Goal: Task Accomplishment & Management: Complete application form

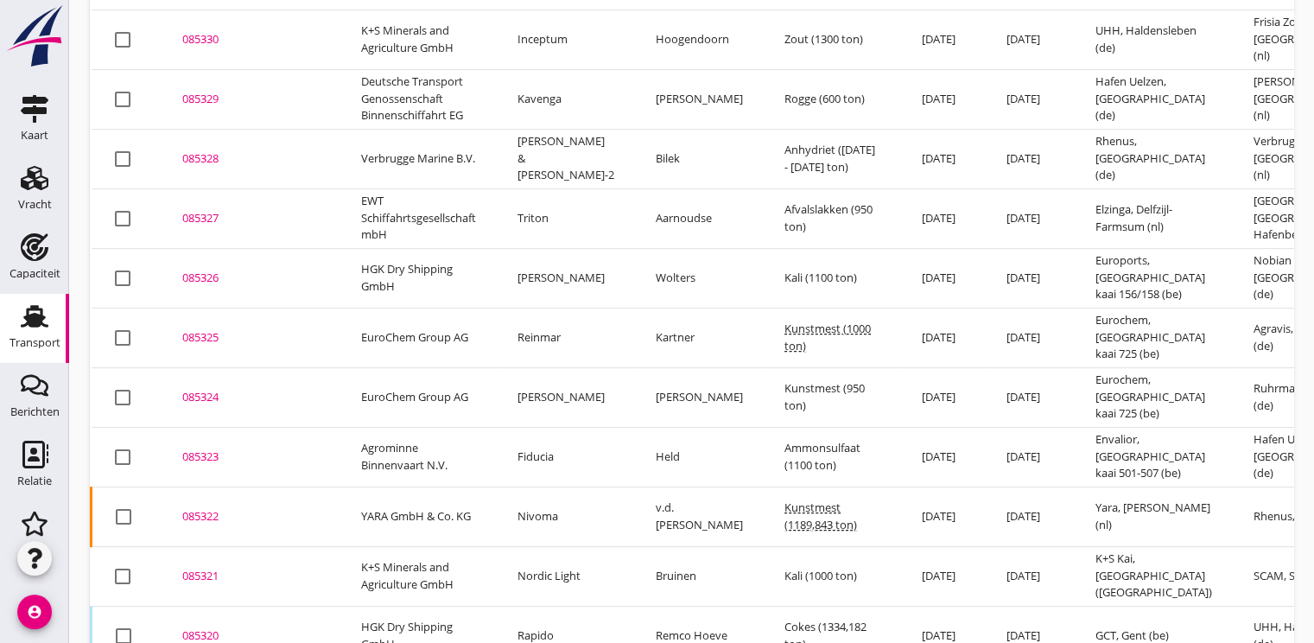
scroll to position [691, 0]
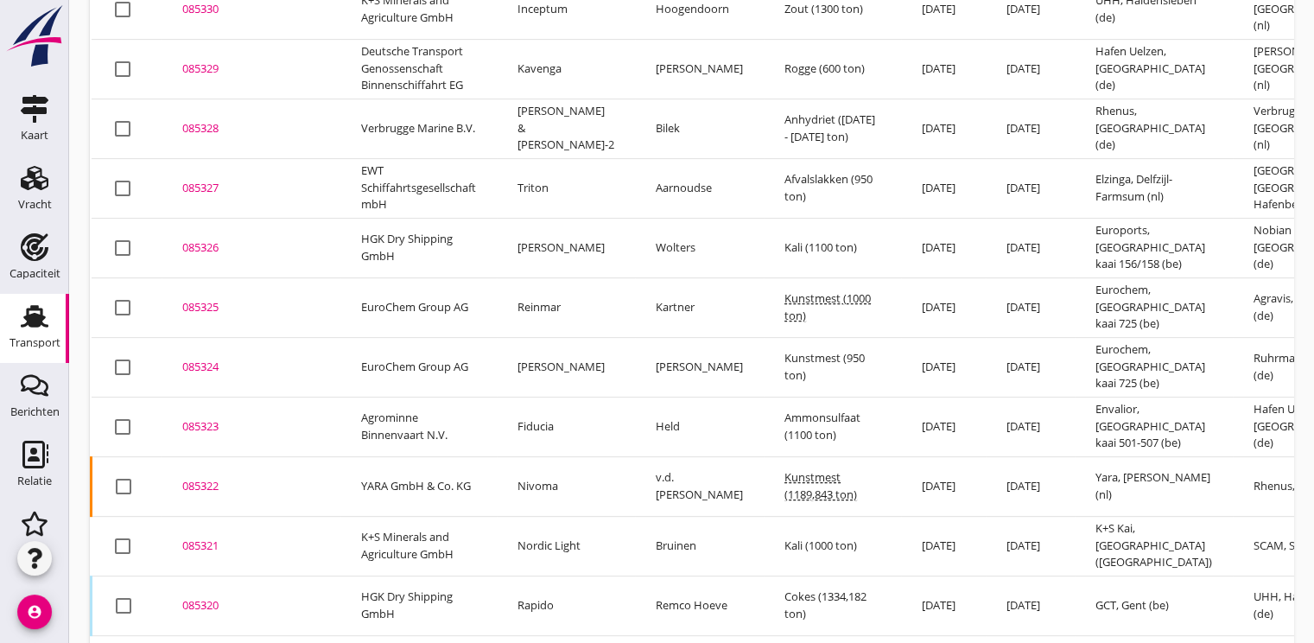
click at [200, 478] on div "085322" at bounding box center [250, 486] width 137 height 17
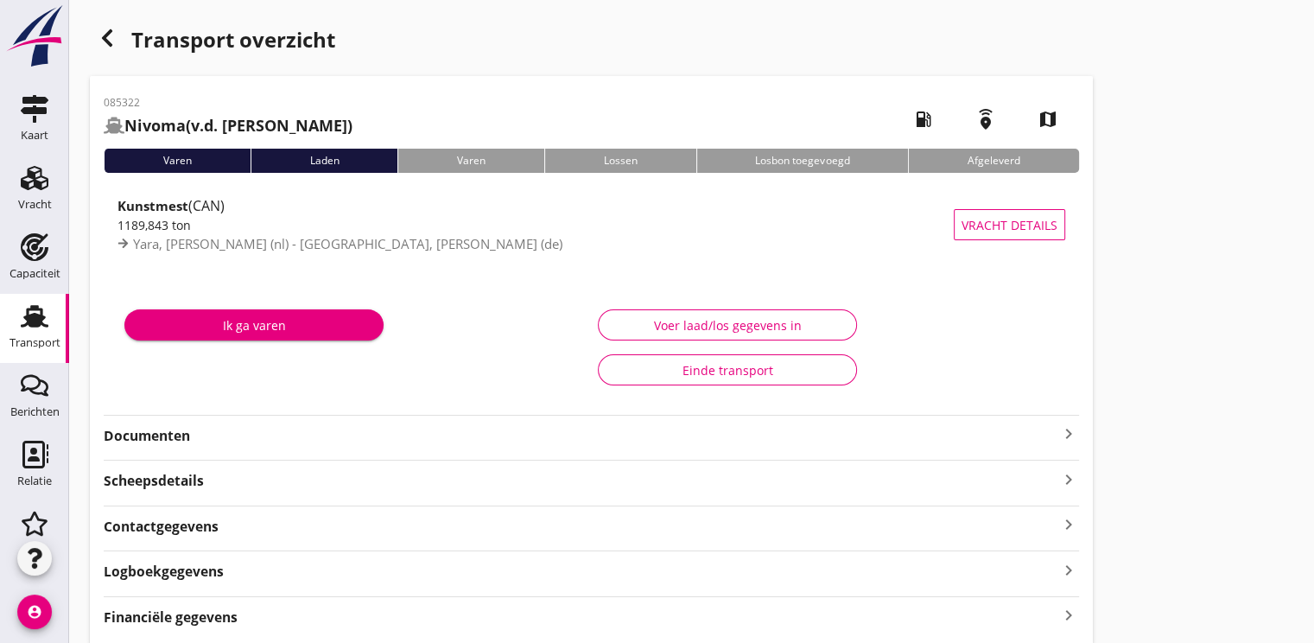
click at [181, 435] on strong "Documenten" at bounding box center [581, 436] width 955 height 20
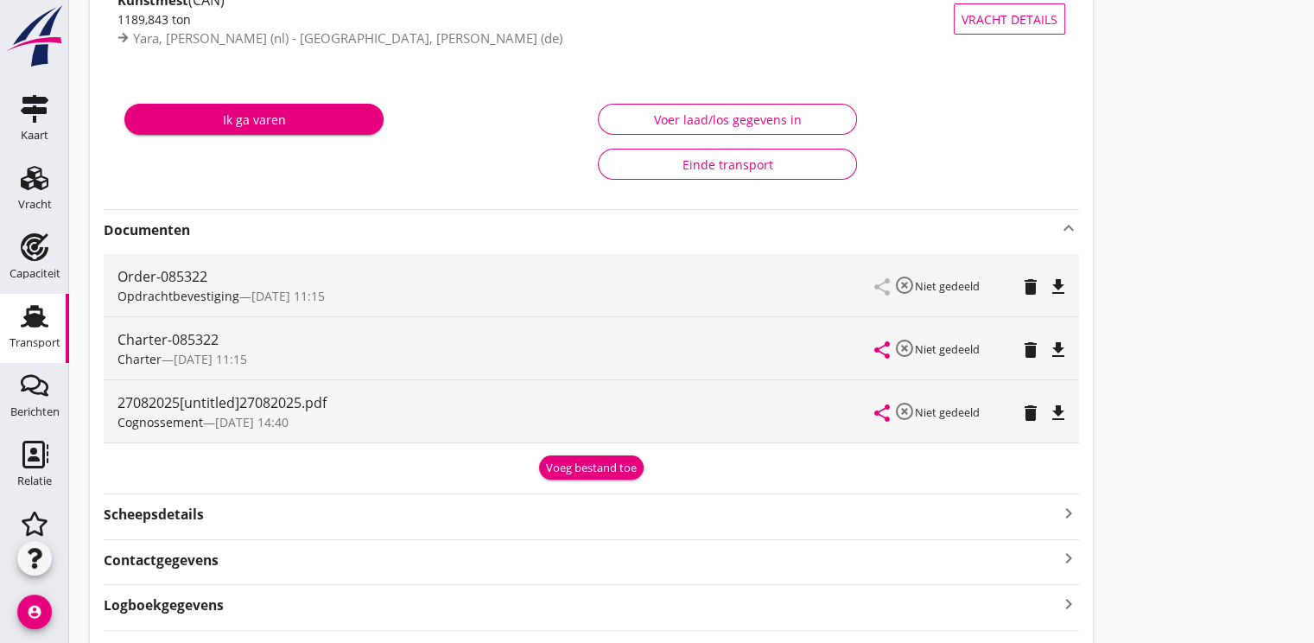
scroll to position [259, 0]
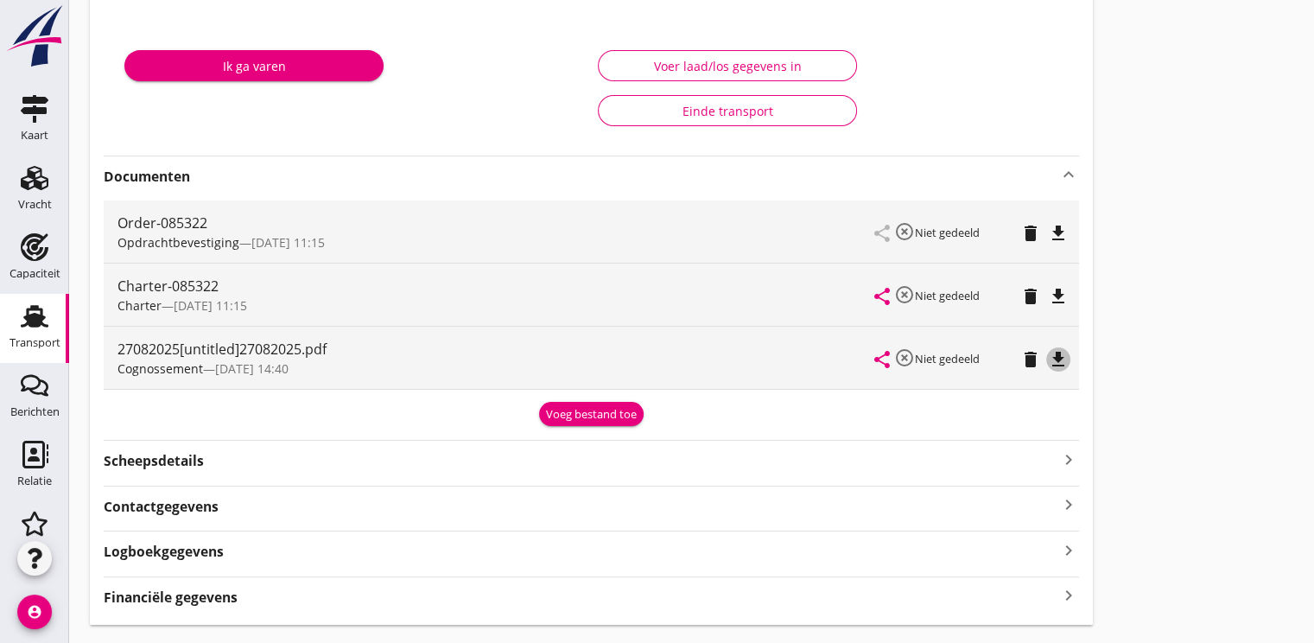
click at [1057, 359] on icon "file_download" at bounding box center [1058, 359] width 21 height 21
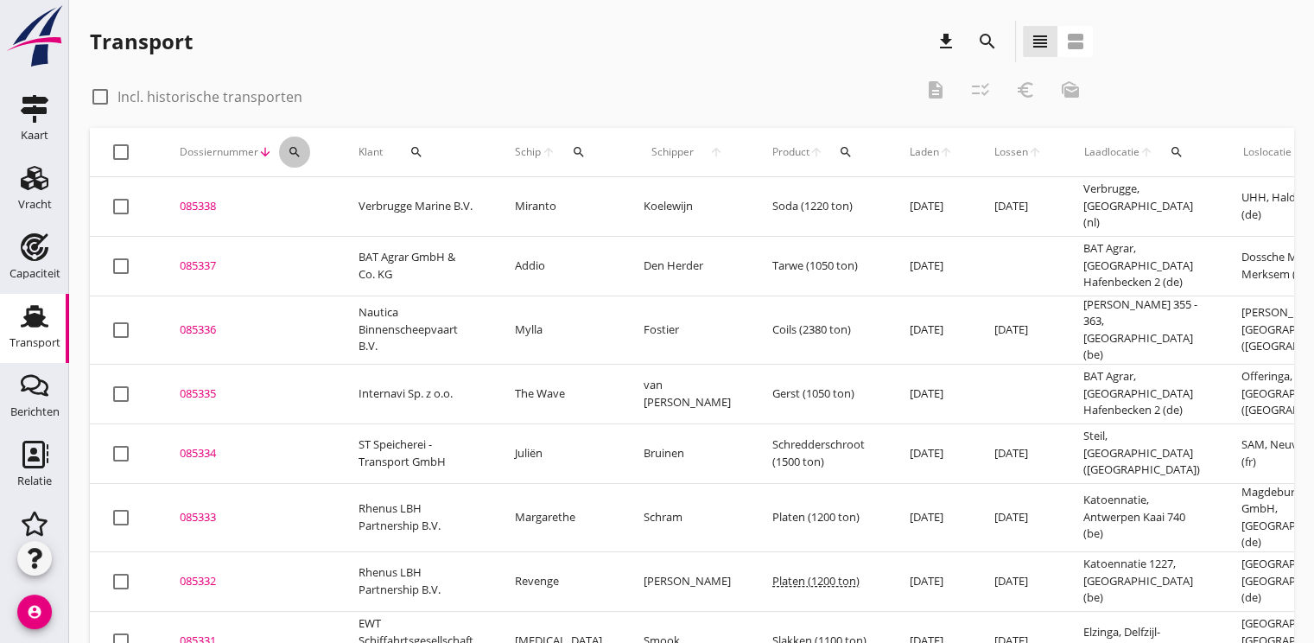
click at [284, 158] on button "search" at bounding box center [294, 151] width 31 height 31
click at [296, 206] on input "Zoeken op dossiernummer..." at bounding box center [376, 202] width 180 height 28
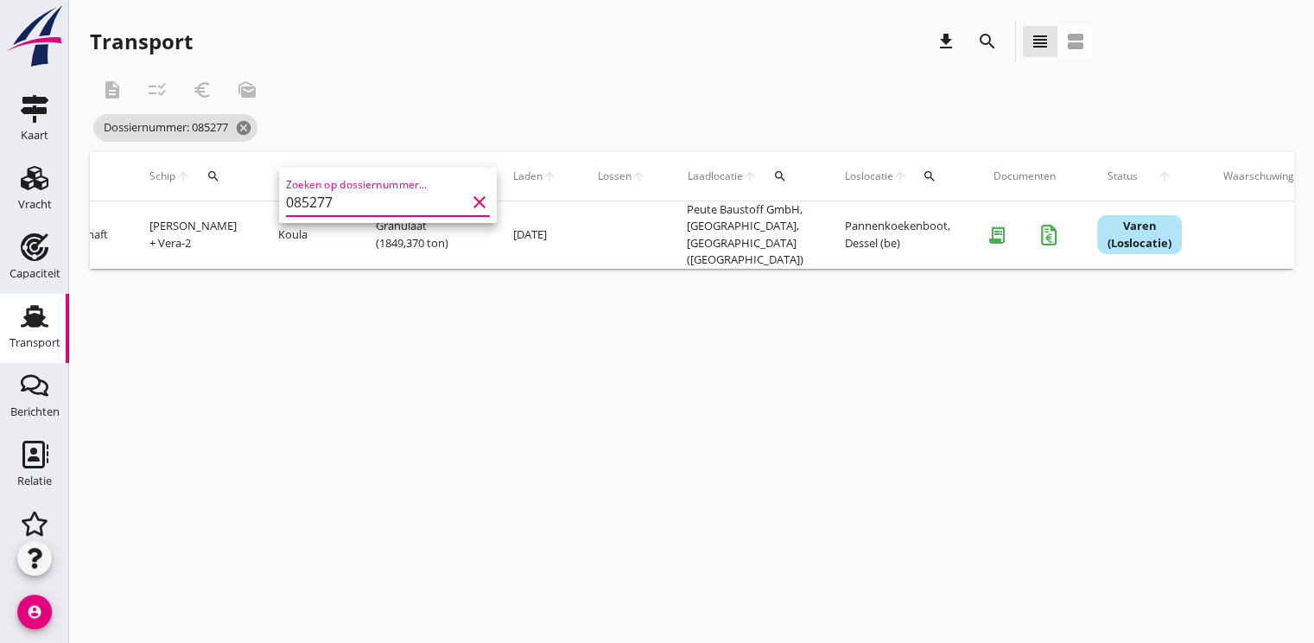
scroll to position [0, 492]
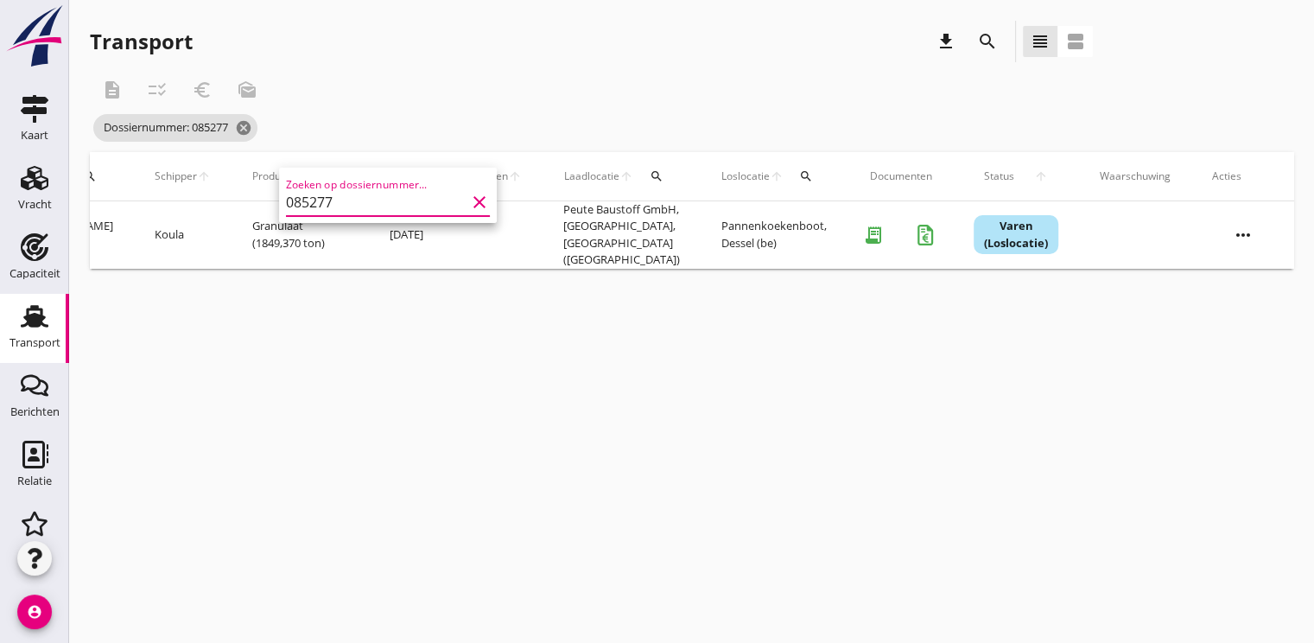
type input "085277"
click at [1241, 223] on icon "more_horiz" at bounding box center [1243, 235] width 48 height 48
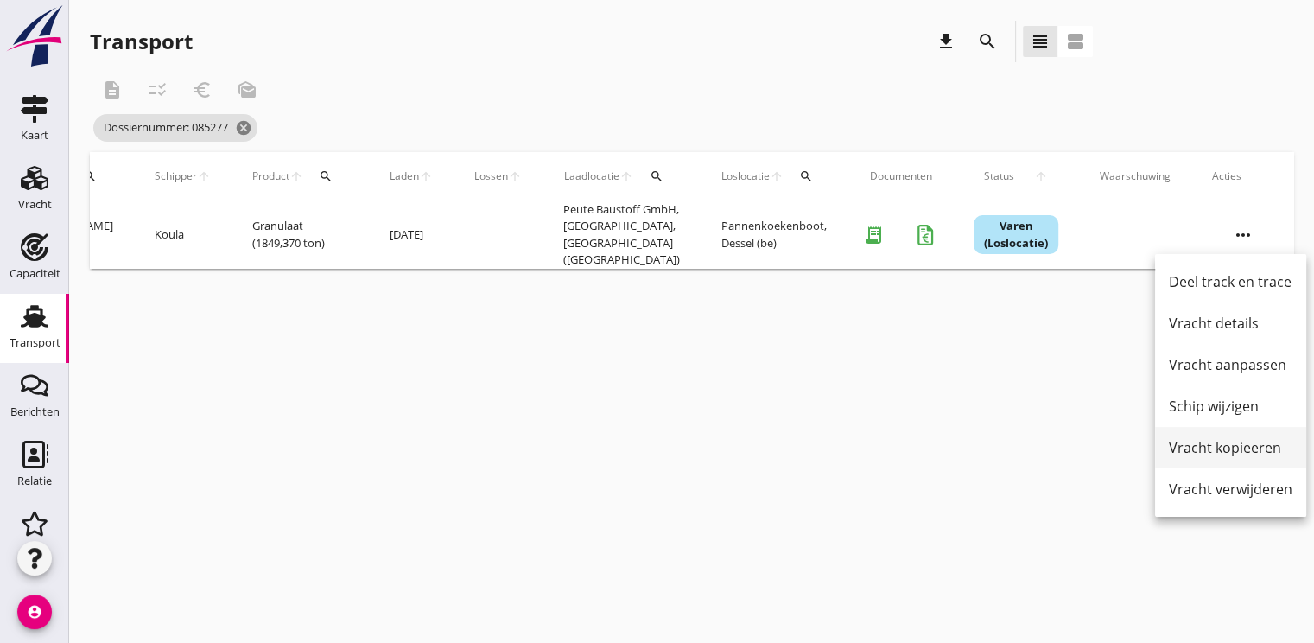
click at [1228, 449] on div "Vracht kopieeren" at bounding box center [1231, 447] width 124 height 21
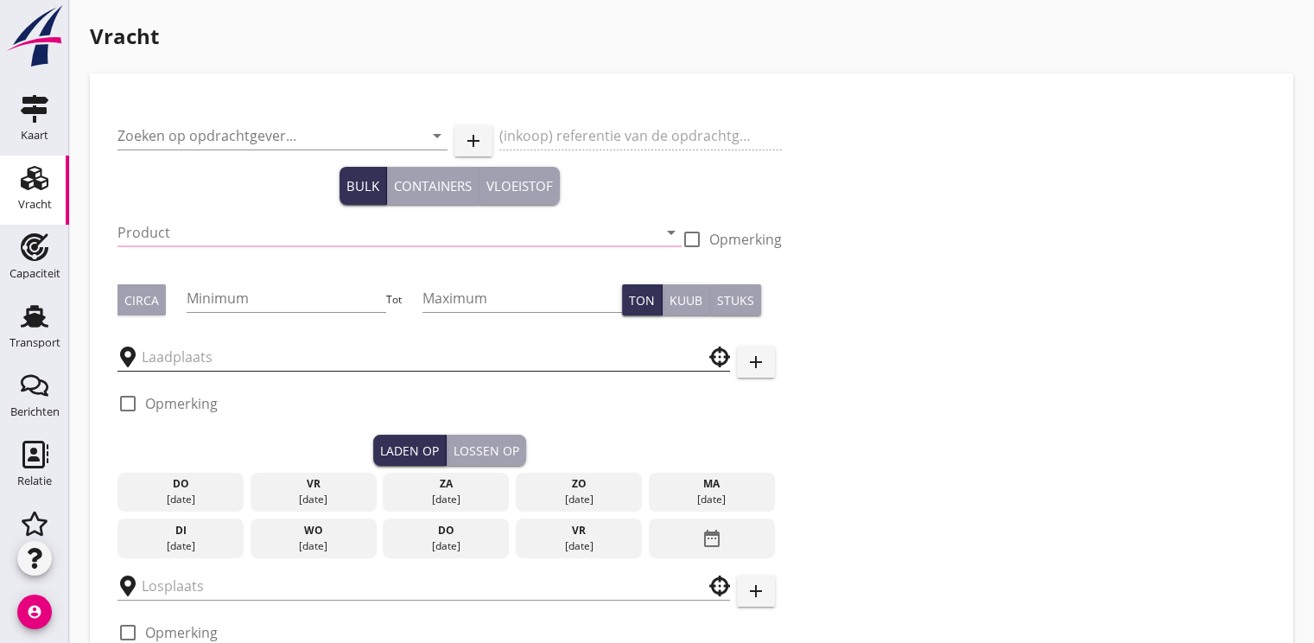
type input "EWT Schiffahrtsgesellschaft mbH"
type input "Granulaat (6152)"
type input "1850"
type input "1900"
checkbox input "true"
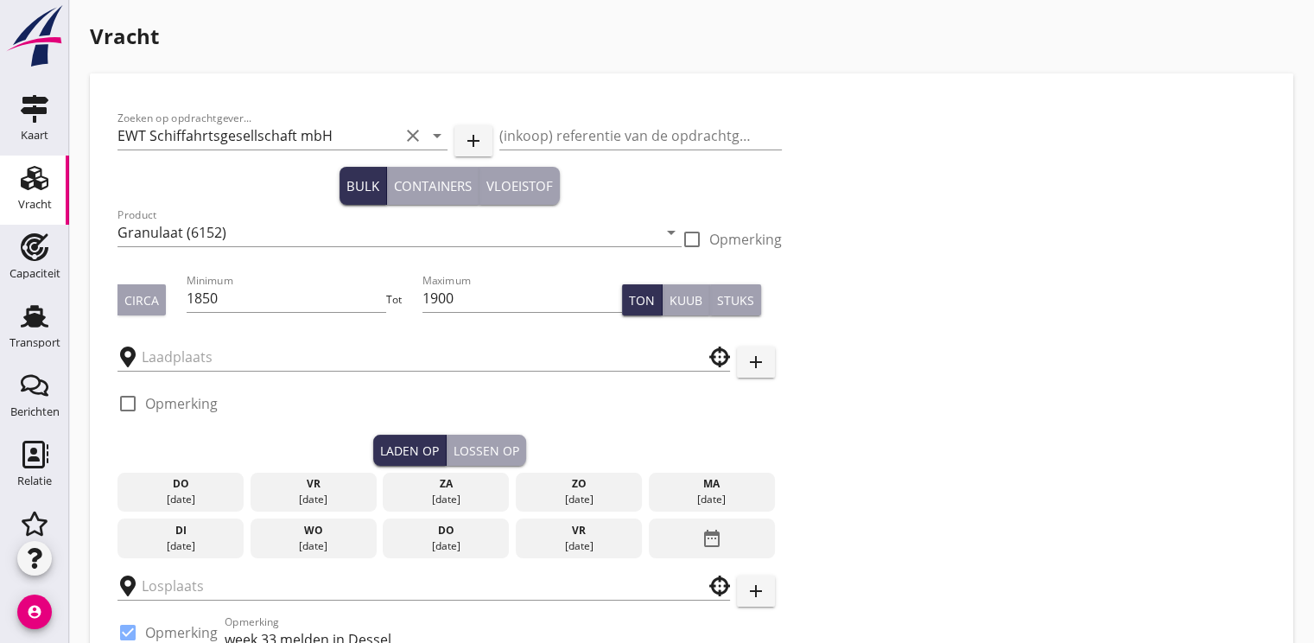
type input "Peute Baustoff GmbH, Norderelbe"
type input "Pannenkoekenboot"
checkbox input "true"
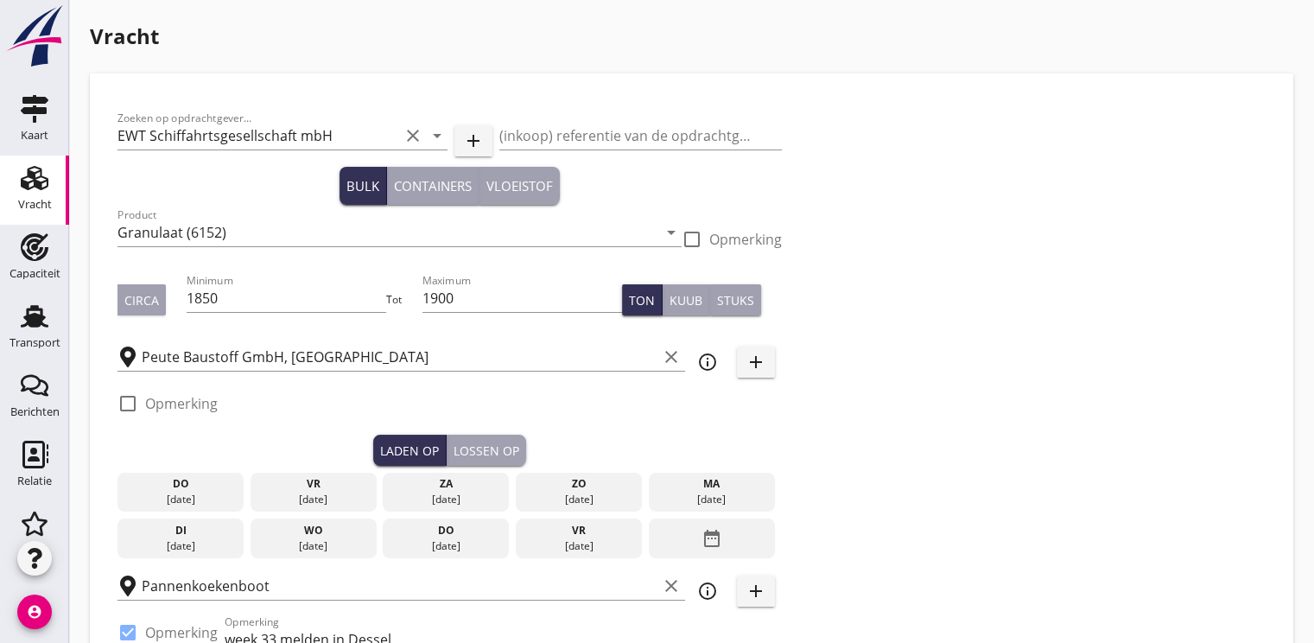
type input "17.9"
checkbox input "false"
radio input "false"
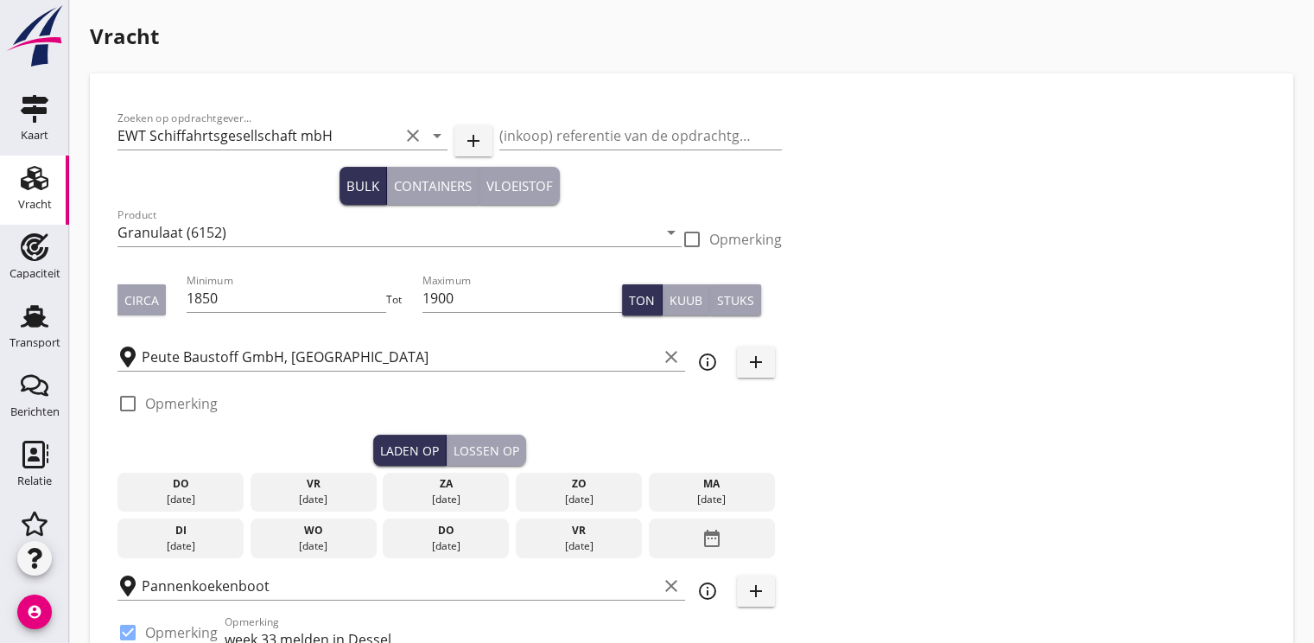
checkbox input "true"
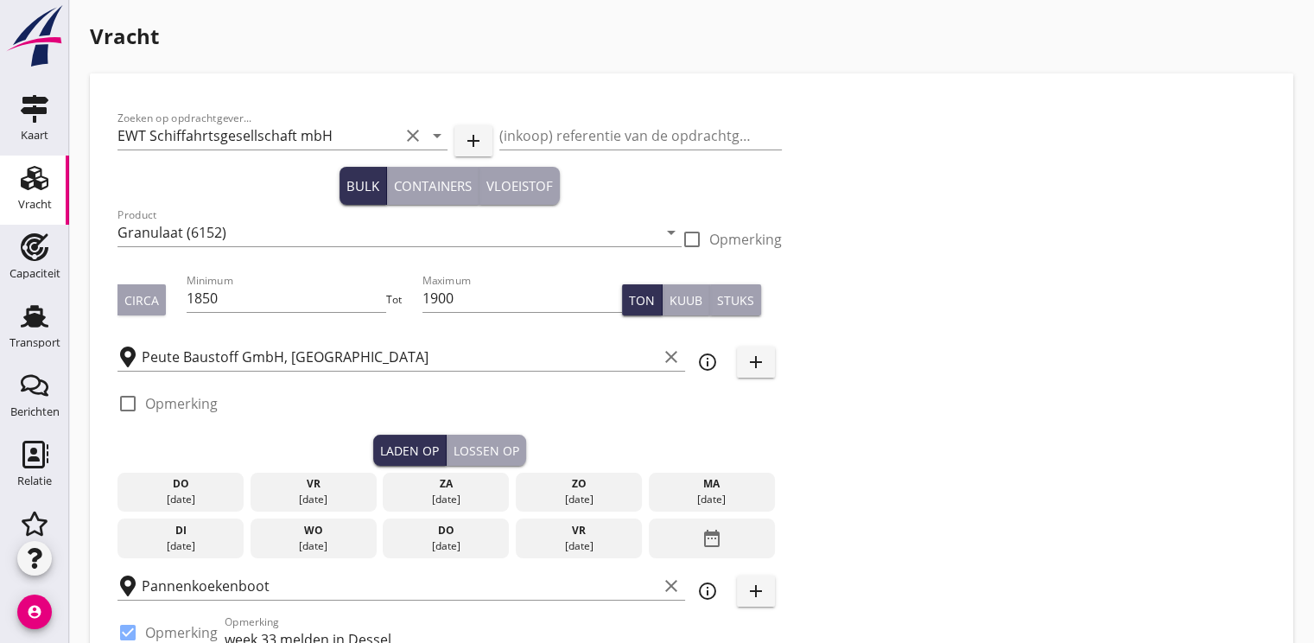
type input "2"
radio input "false"
radio input "true"
type input "21"
type input "18.3"
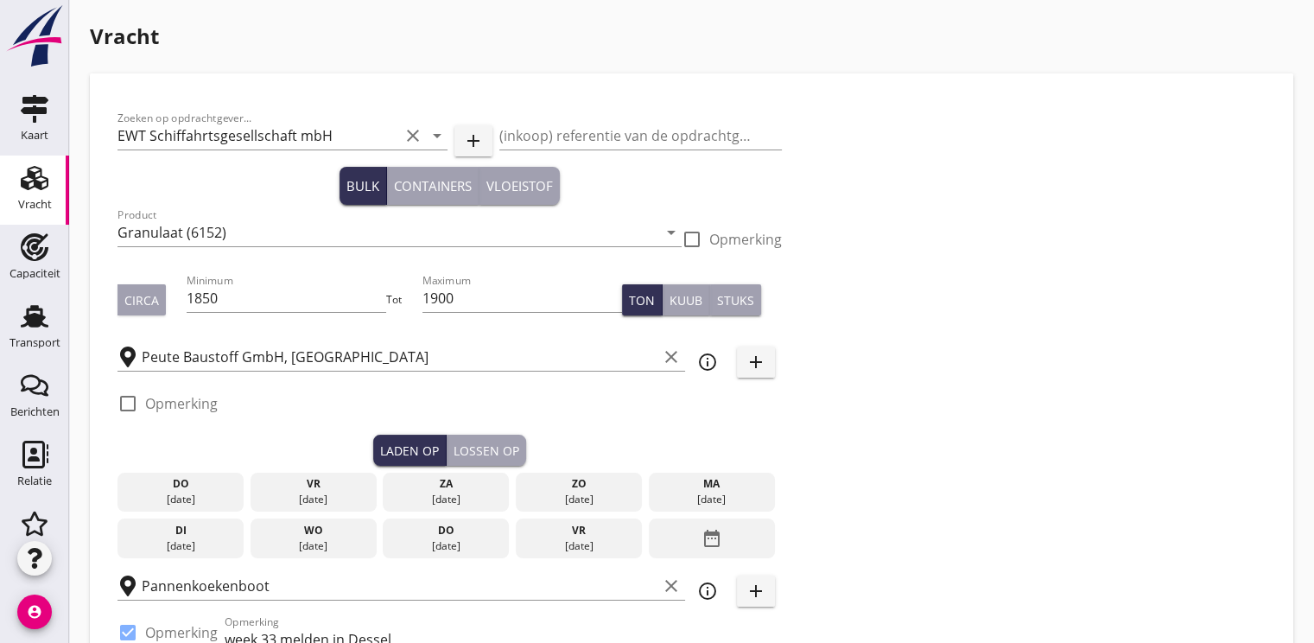
checkbox input "false"
radio input "false"
checkbox input "true"
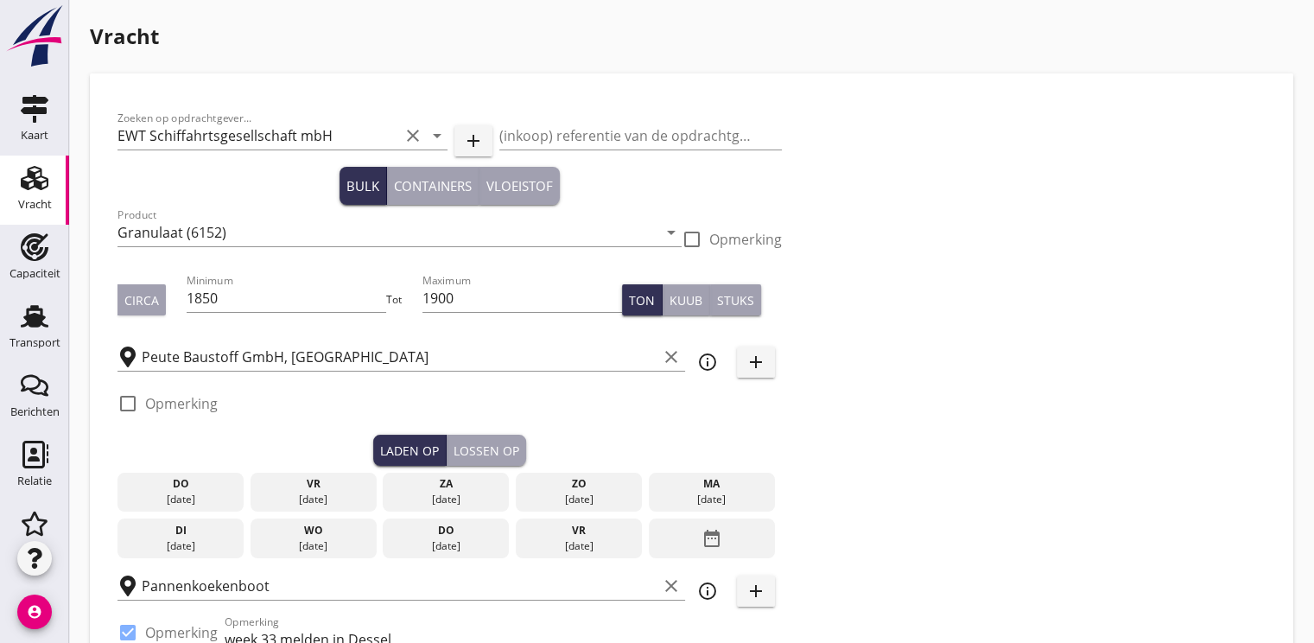
checkbox input "true"
type input "2"
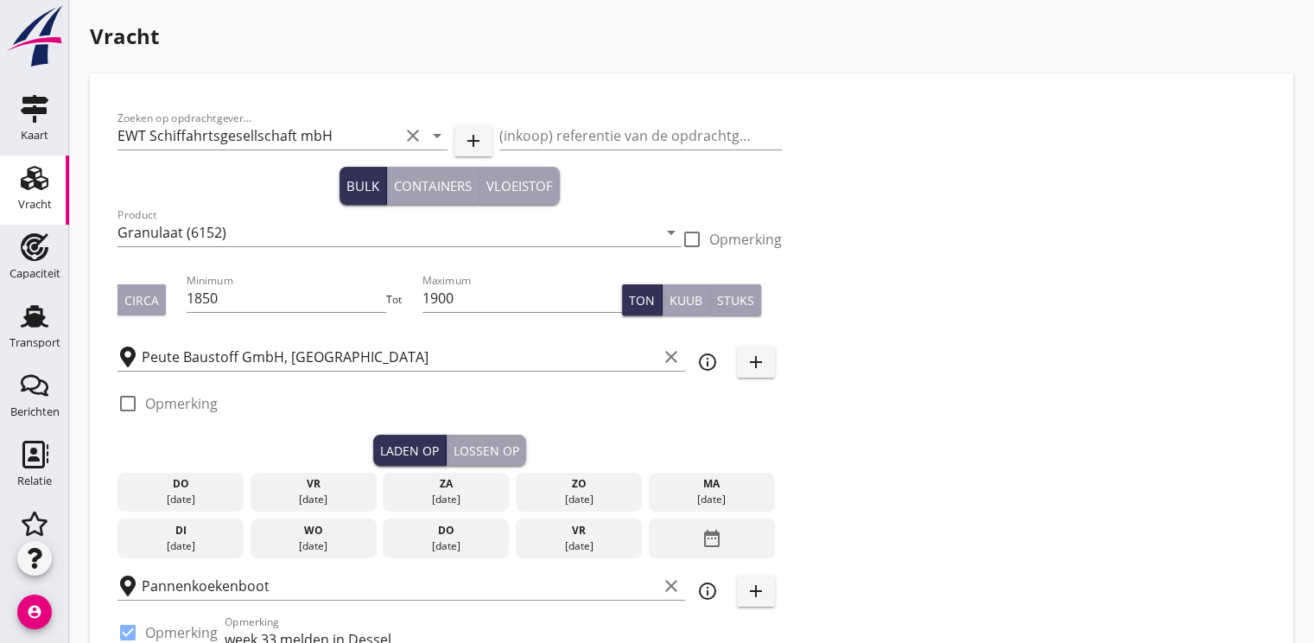
radio input "false"
radio input "true"
type input "21"
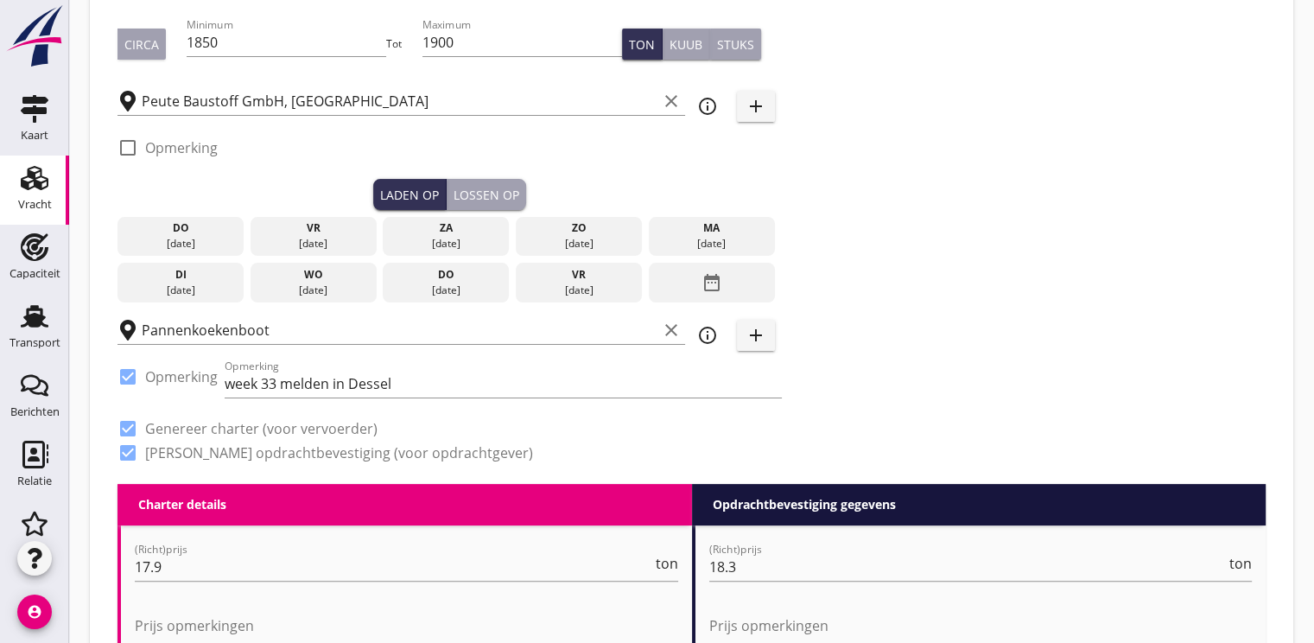
scroll to position [259, 0]
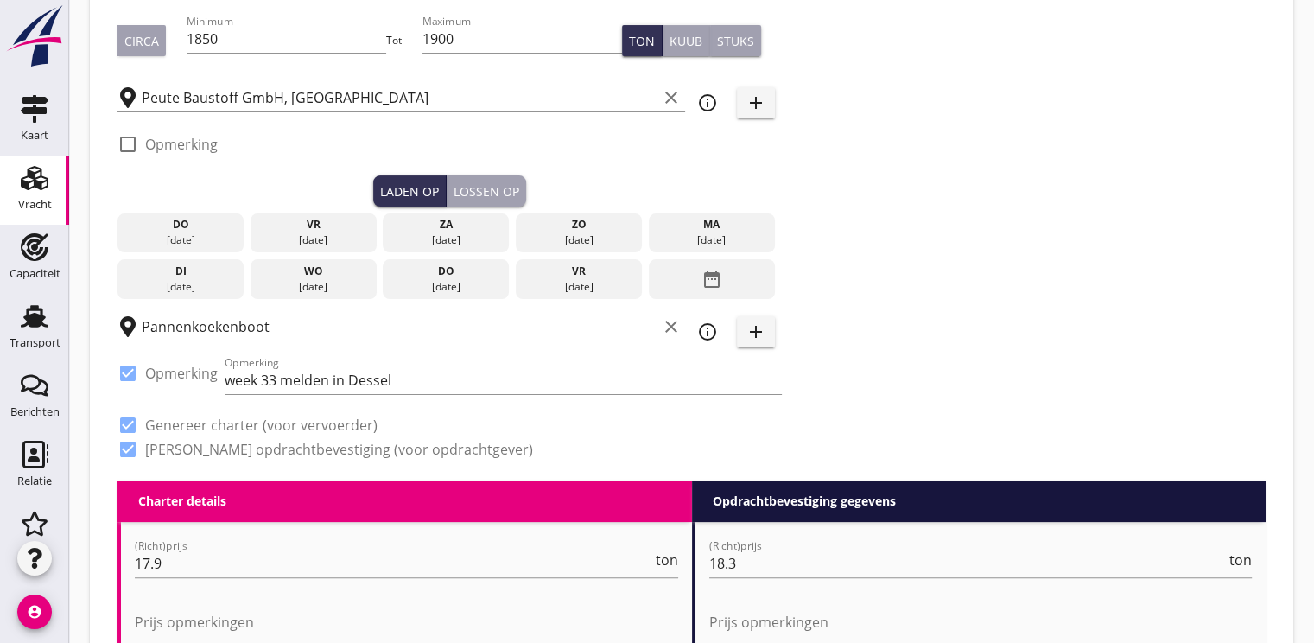
click at [743, 276] on div "date_range" at bounding box center [712, 279] width 126 height 40
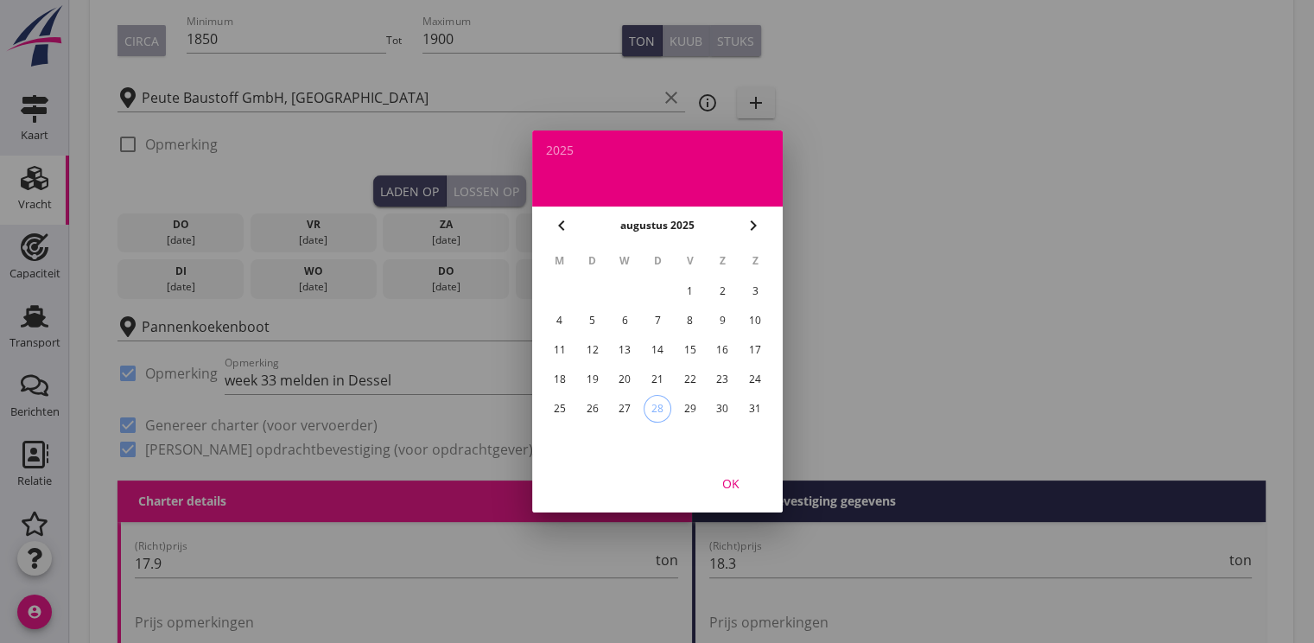
click at [755, 226] on icon "chevron_right" at bounding box center [753, 225] width 21 height 21
click at [598, 321] on div "9" at bounding box center [592, 321] width 28 height 28
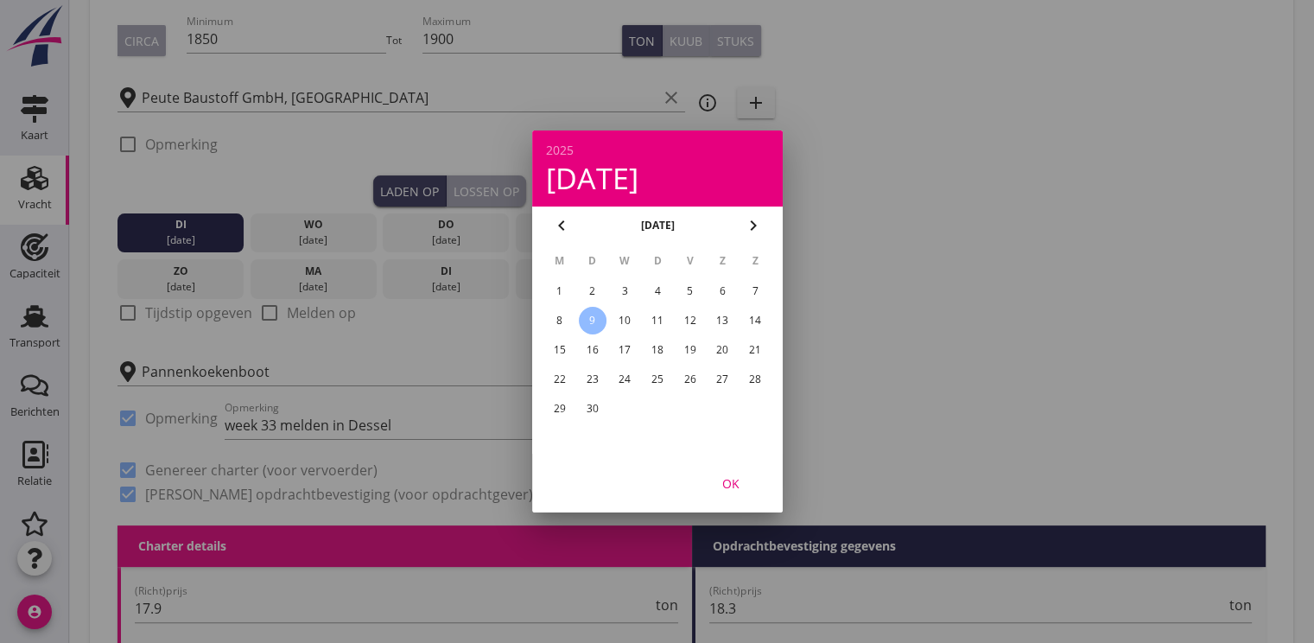
click at [738, 488] on div "OK" at bounding box center [731, 483] width 48 height 18
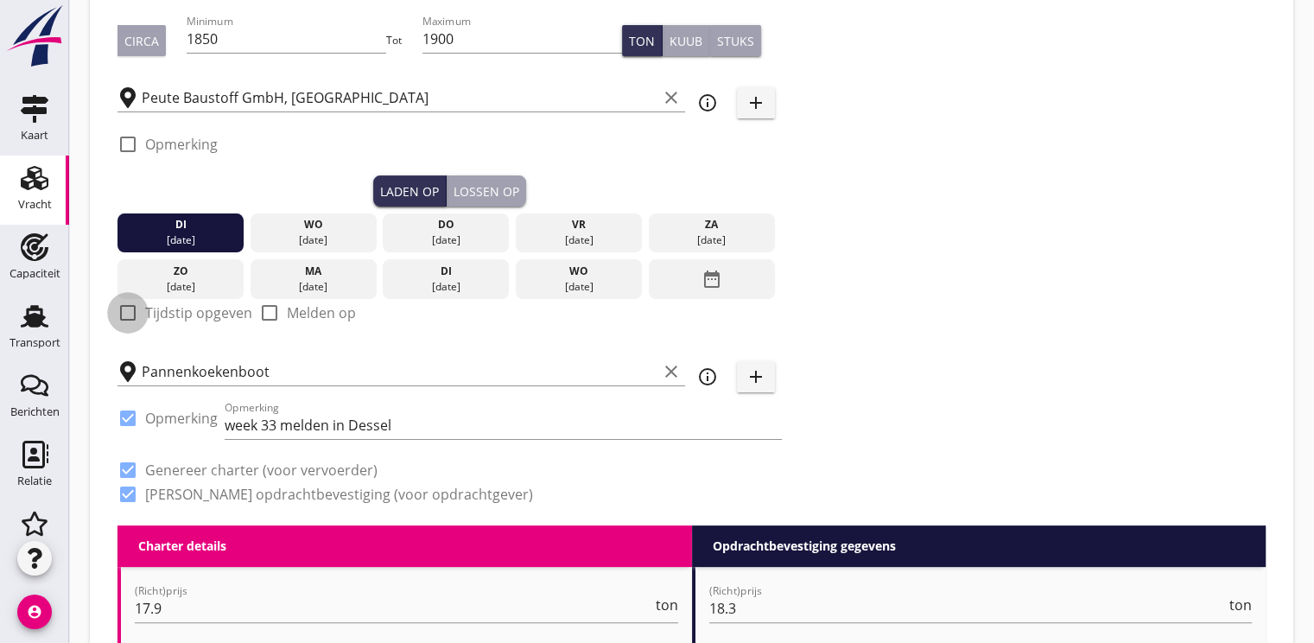
click at [131, 317] on div at bounding box center [127, 312] width 29 height 29
checkbox input "true"
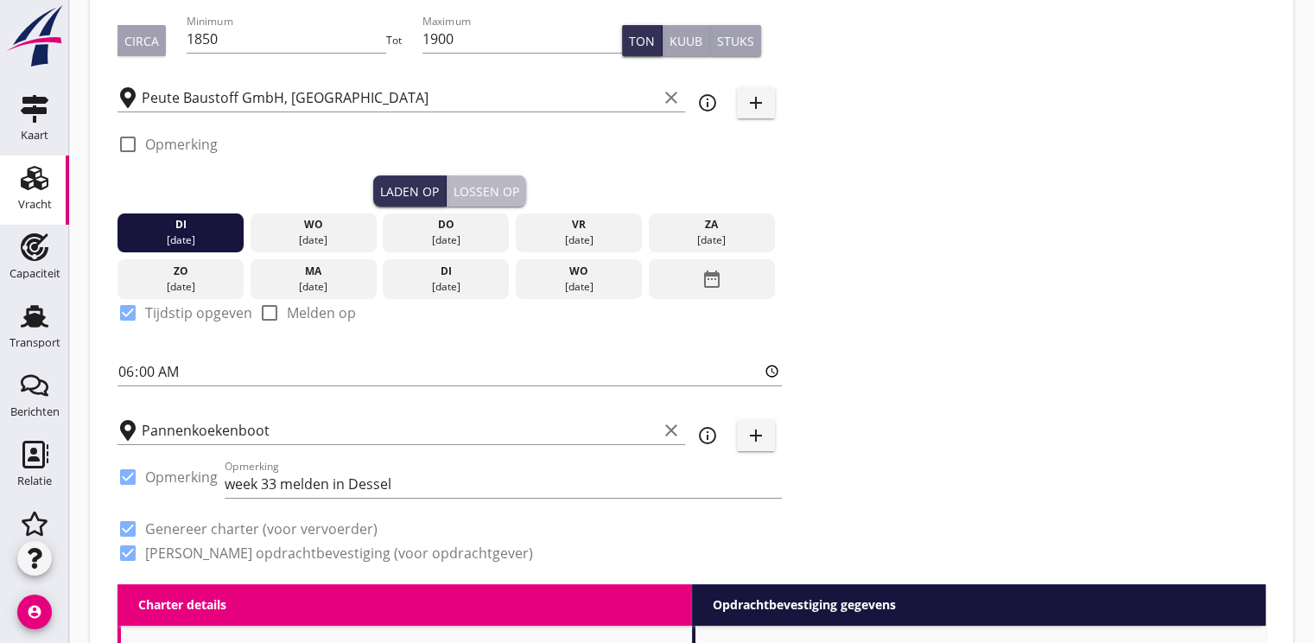
click at [467, 186] on div "Lossen op" at bounding box center [487, 191] width 66 height 18
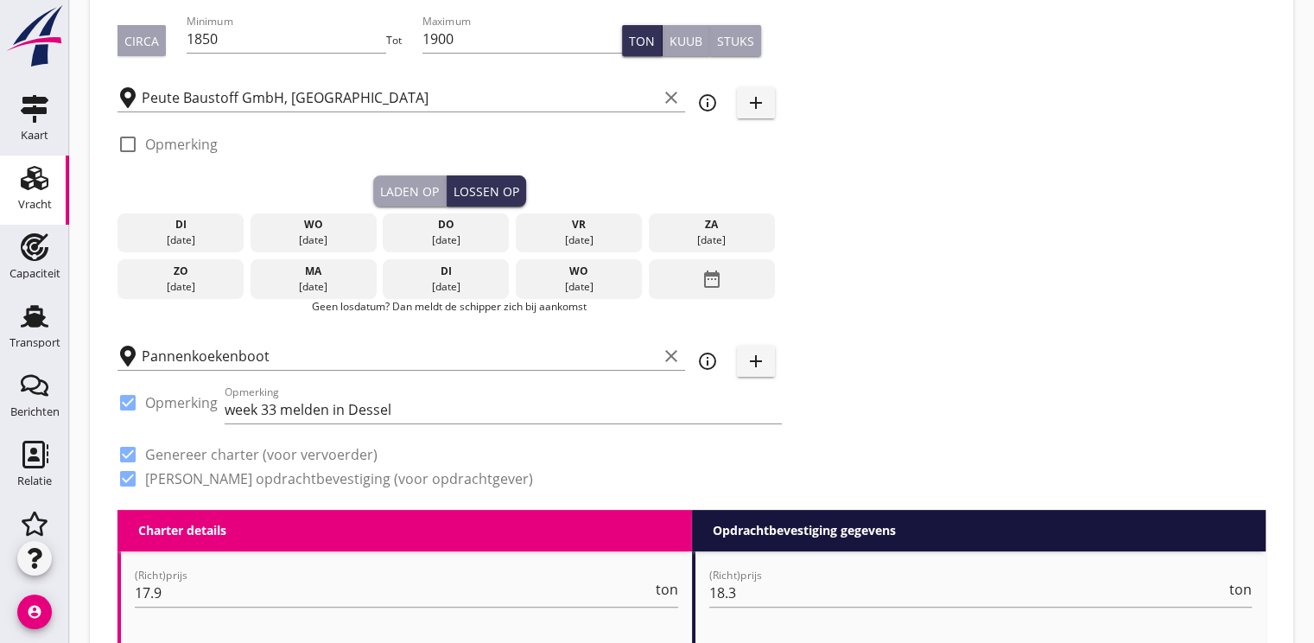
click at [614, 287] on div "17 sep." at bounding box center [578, 287] width 117 height 16
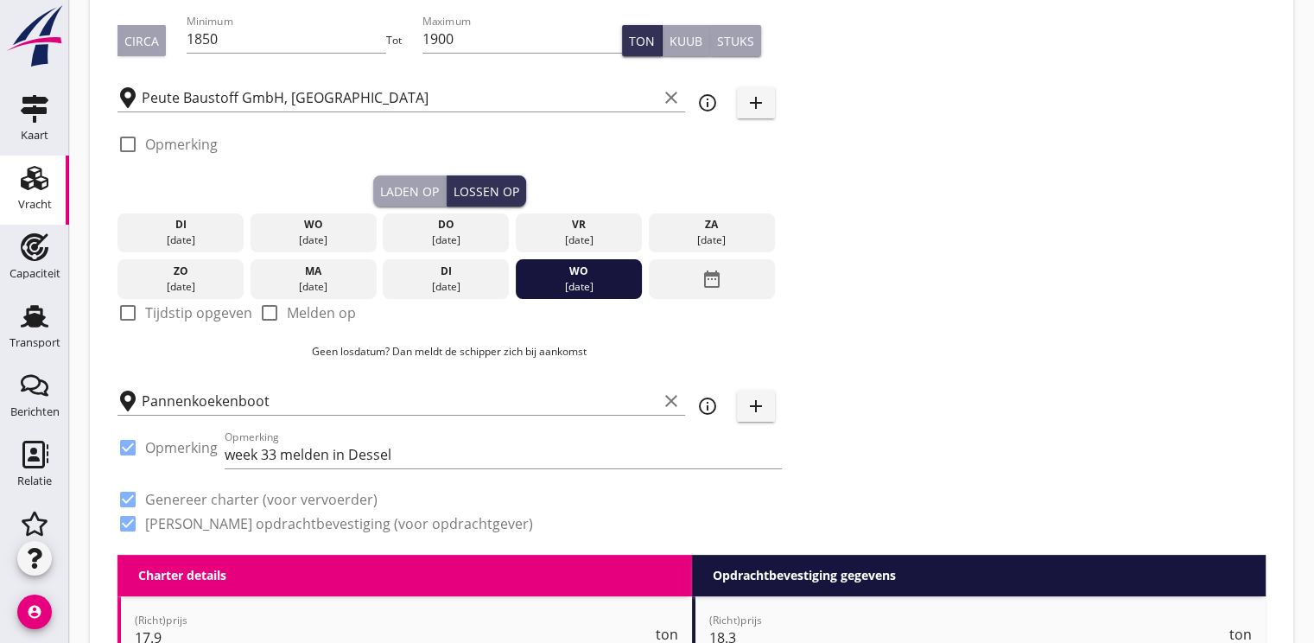
click at [136, 313] on div at bounding box center [127, 312] width 29 height 29
checkbox input "true"
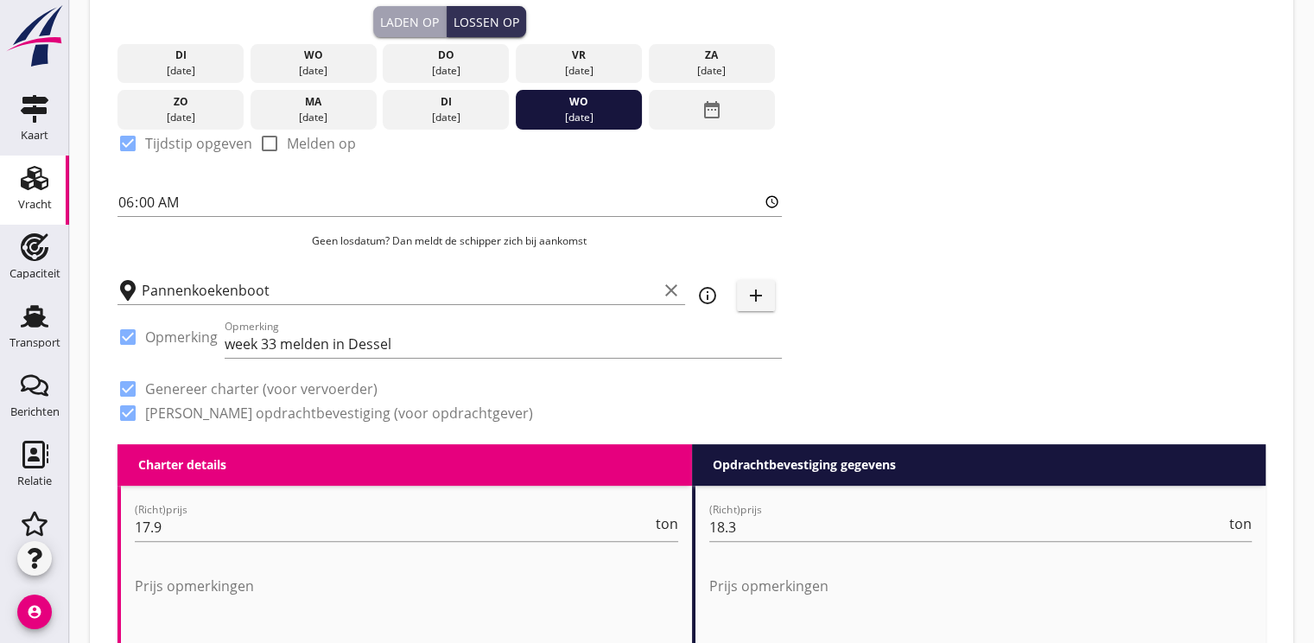
scroll to position [432, 0]
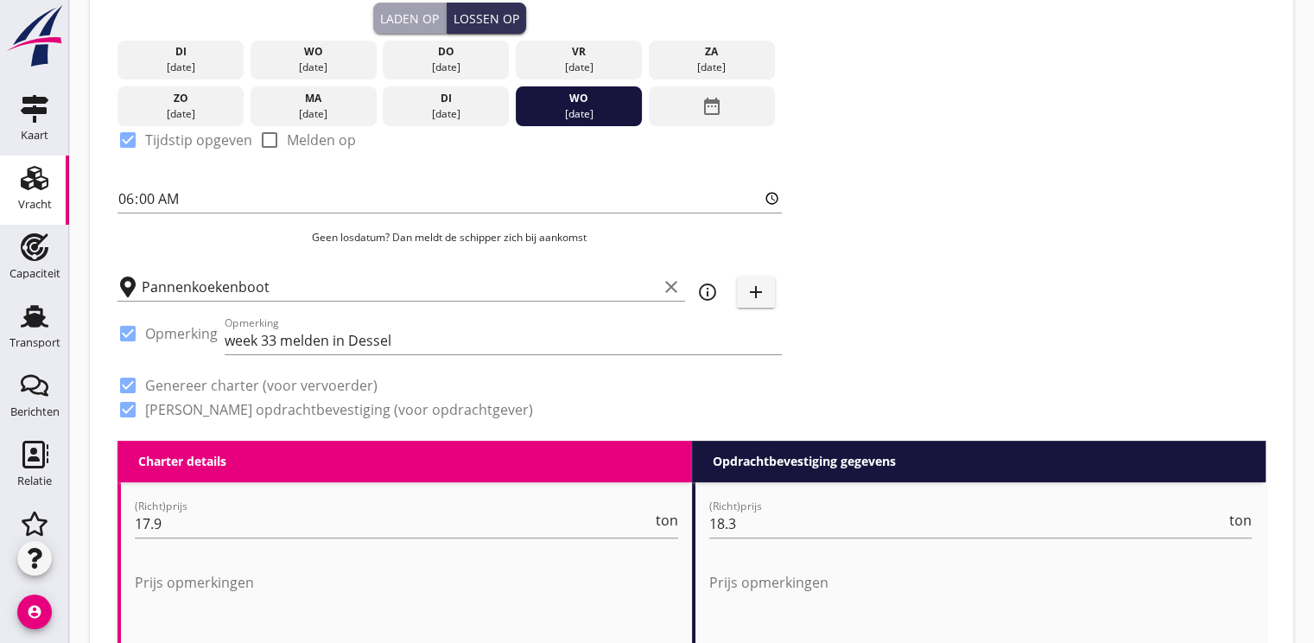
click at [138, 330] on div at bounding box center [127, 333] width 29 height 29
checkbox input "false"
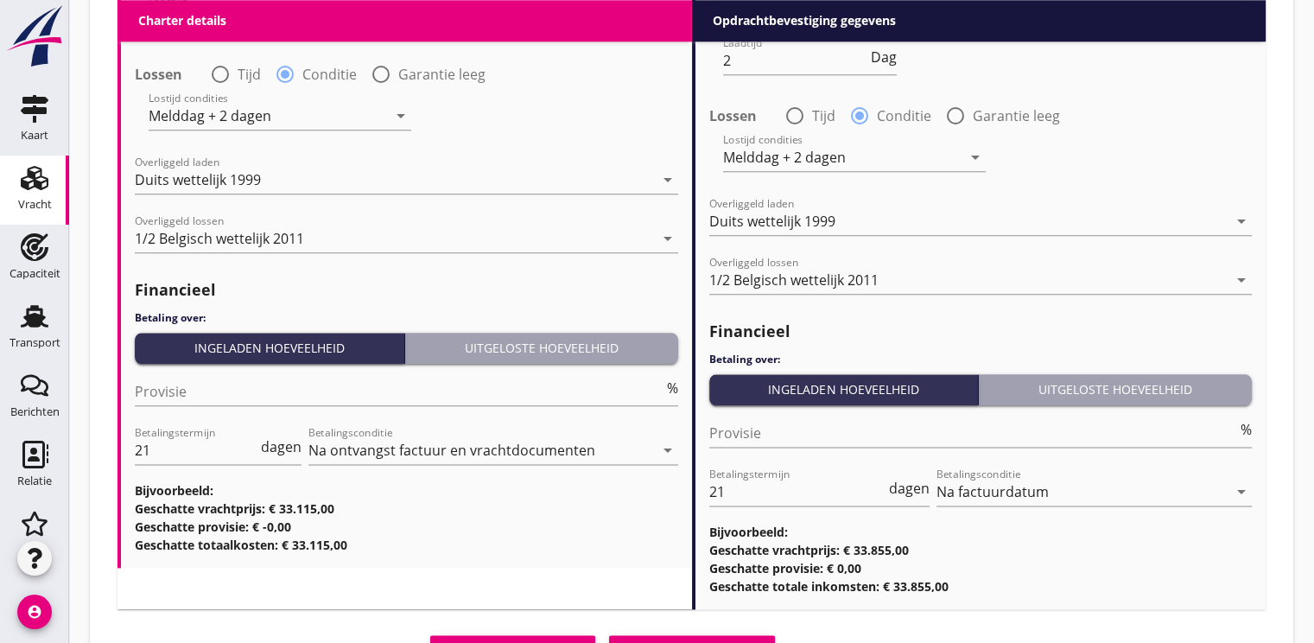
scroll to position [2101, 0]
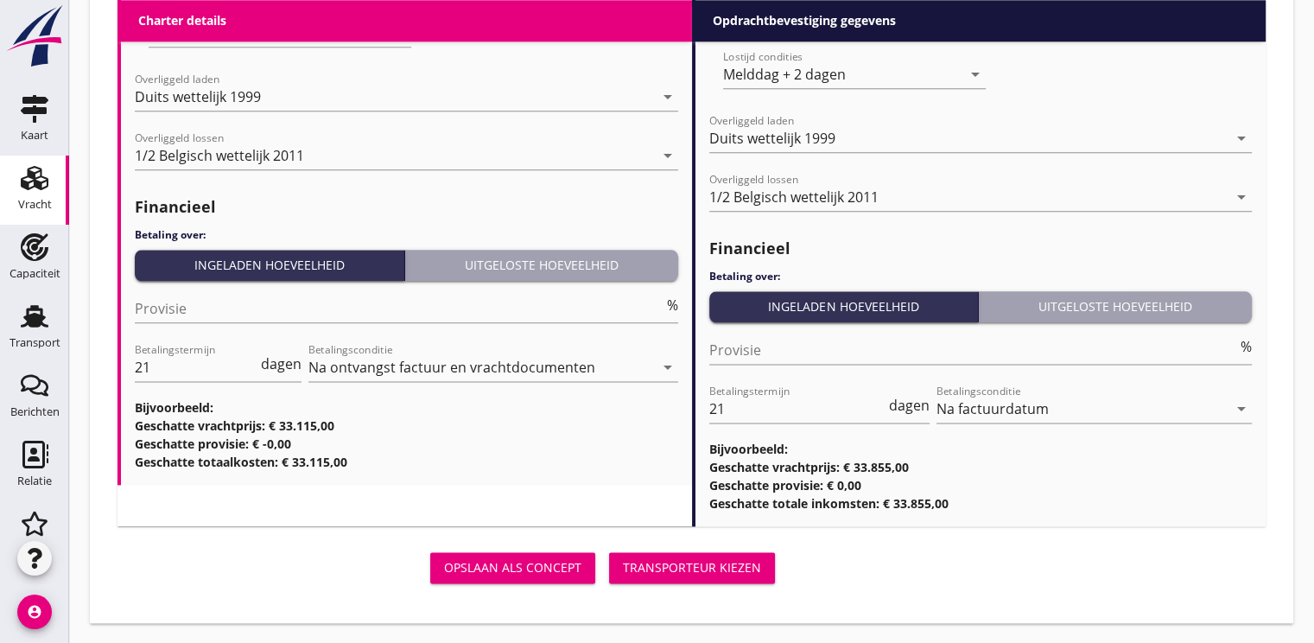
click at [679, 561] on div "Transporteur kiezen" at bounding box center [692, 567] width 138 height 18
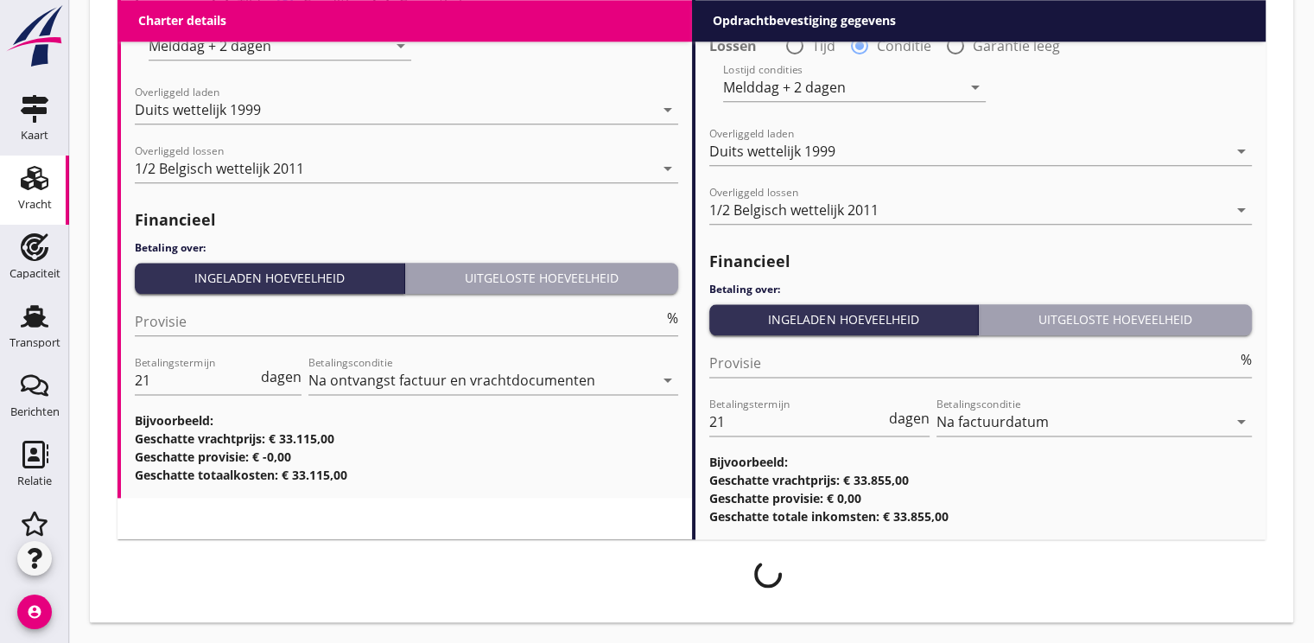
scroll to position [2087, 0]
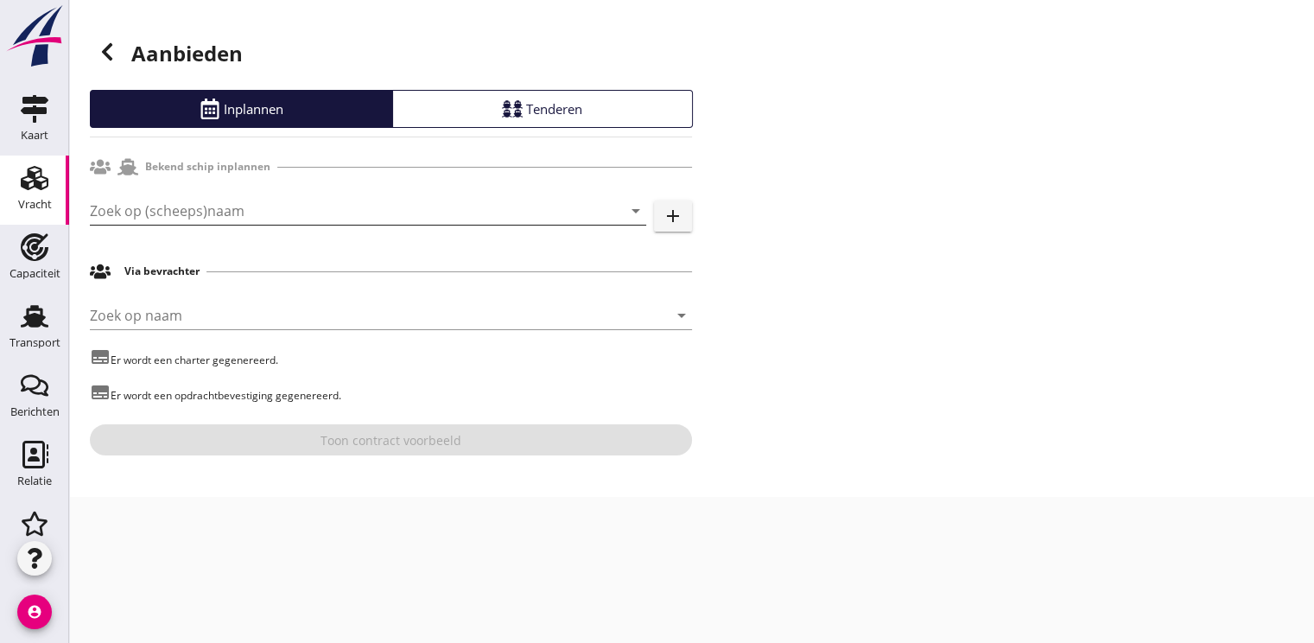
click at [159, 202] on input "Zoek op (scheeps)naam" at bounding box center [344, 211] width 508 height 28
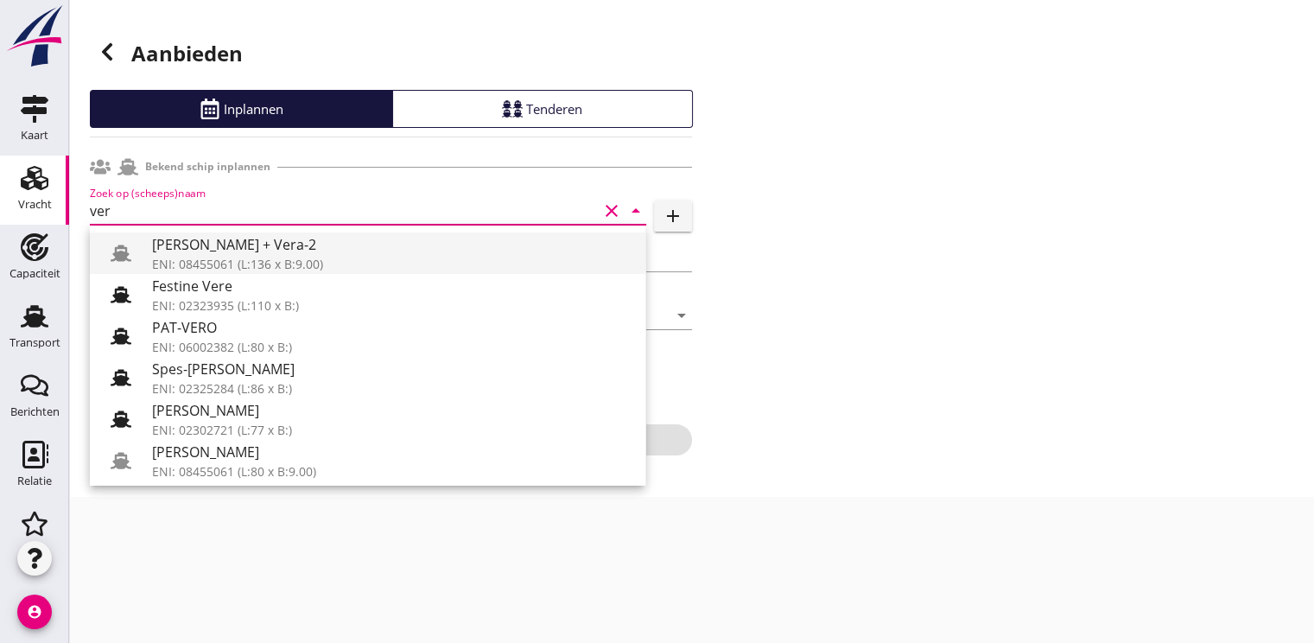
click at [221, 237] on div "Vera + Vera-2" at bounding box center [391, 244] width 479 height 21
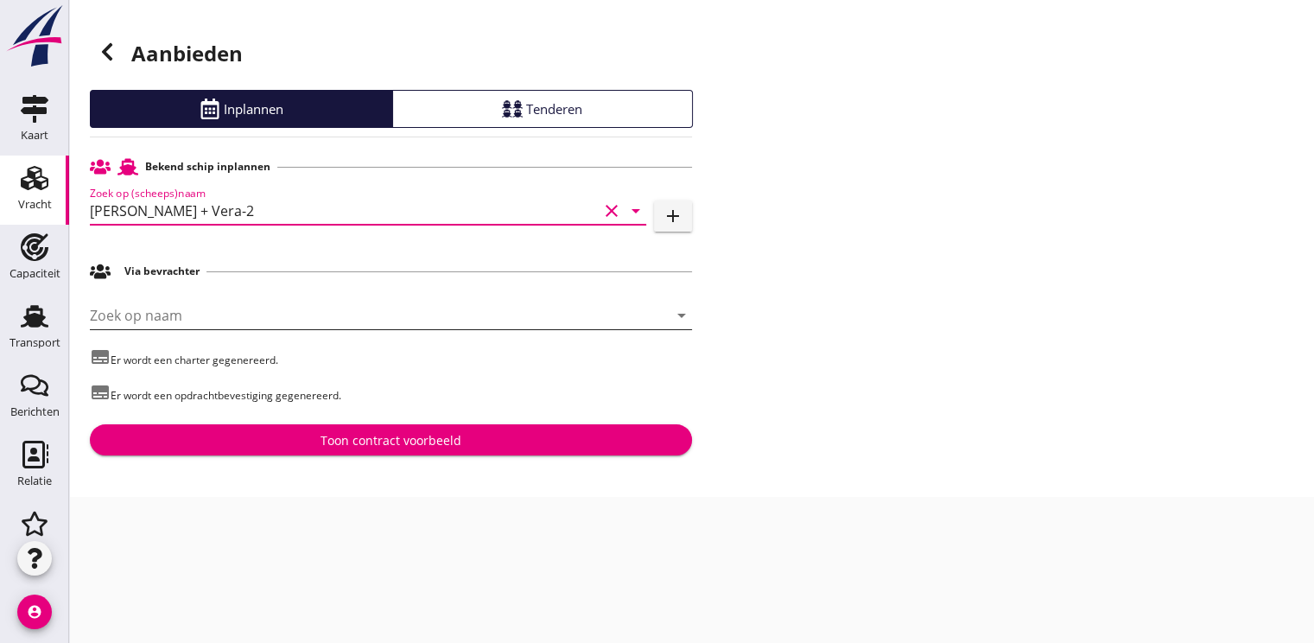
type input "Vera + Vera-2"
click at [184, 302] on input "Zoek op naam" at bounding box center [367, 316] width 554 height 28
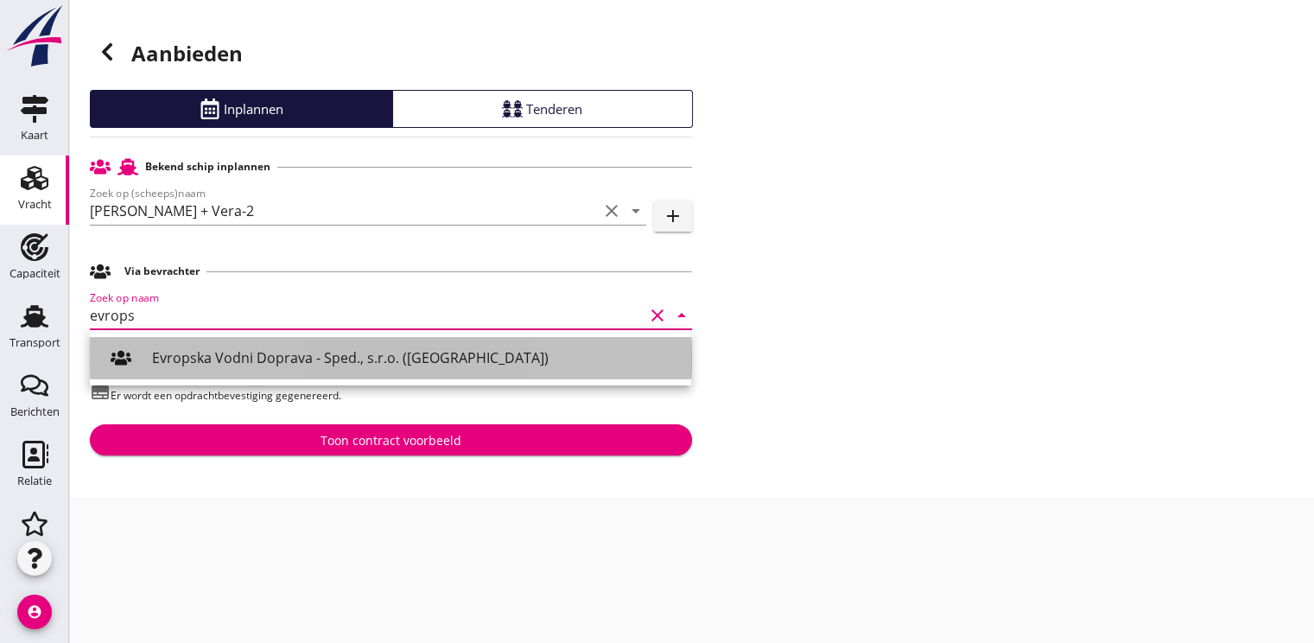
click at [190, 352] on div "Evropska Vodni Doprava - Sped., s.r.o. (Praha)" at bounding box center [414, 357] width 525 height 21
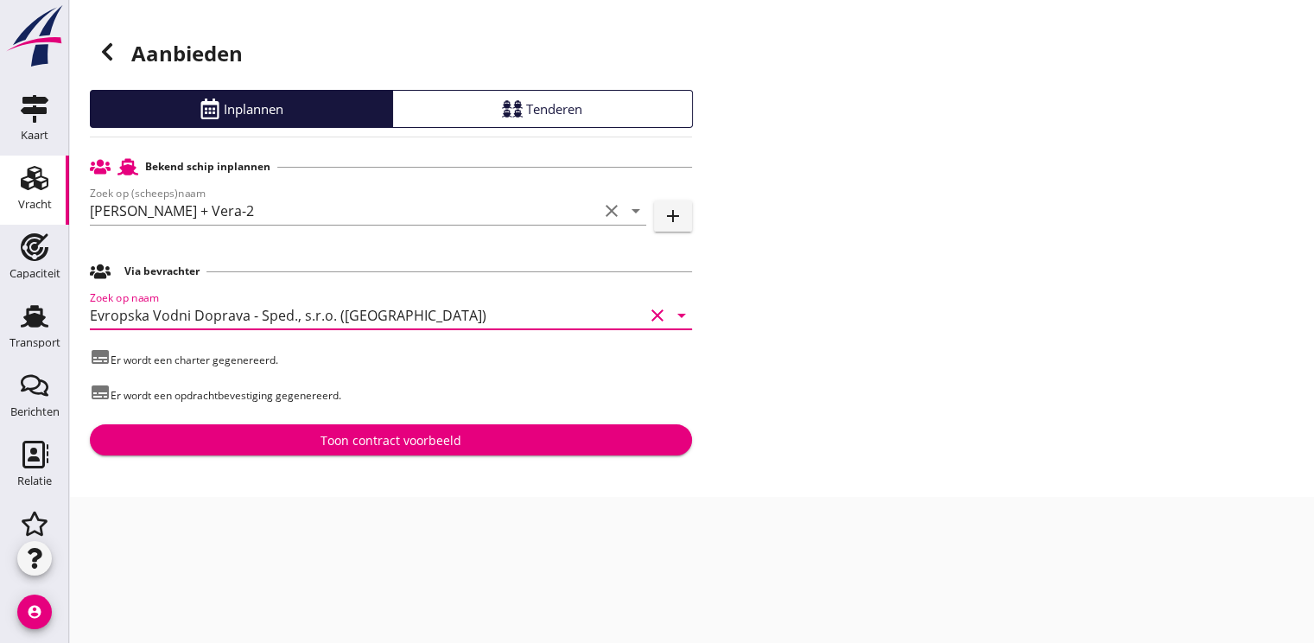
type input "Evropska Vodni Doprava - Sped., s.r.o. (Praha)"
click at [351, 433] on div "Toon contract voorbeeld" at bounding box center [391, 440] width 141 height 18
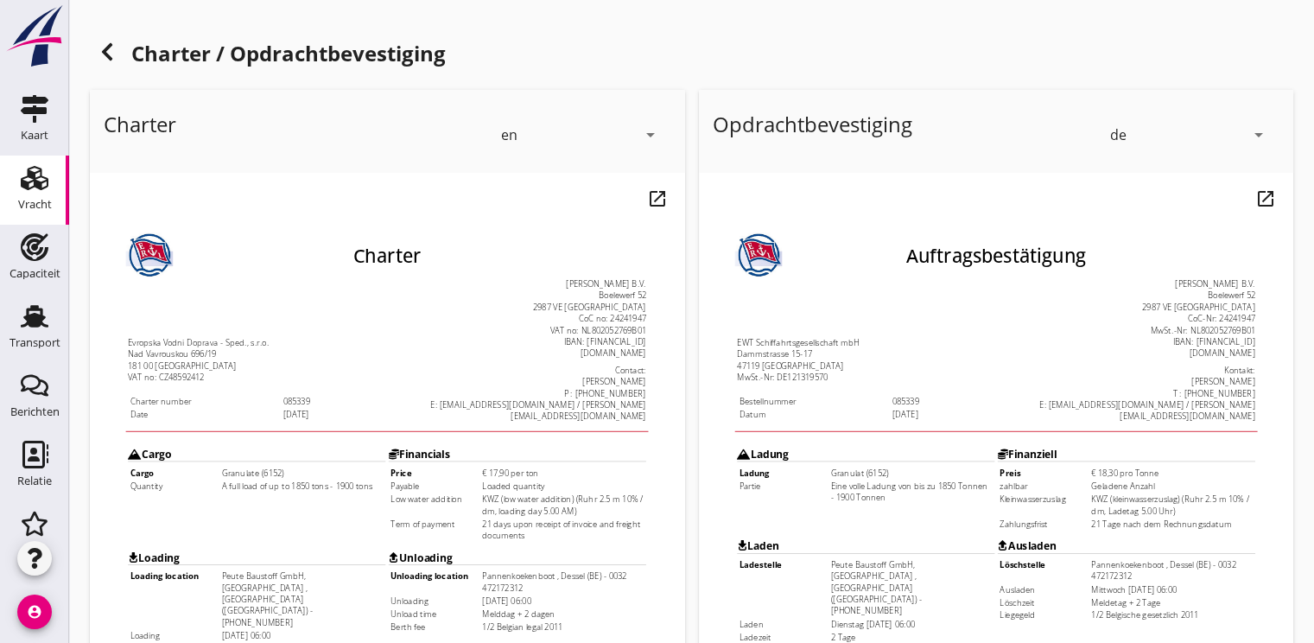
click at [634, 127] on div "en" at bounding box center [568, 135] width 135 height 28
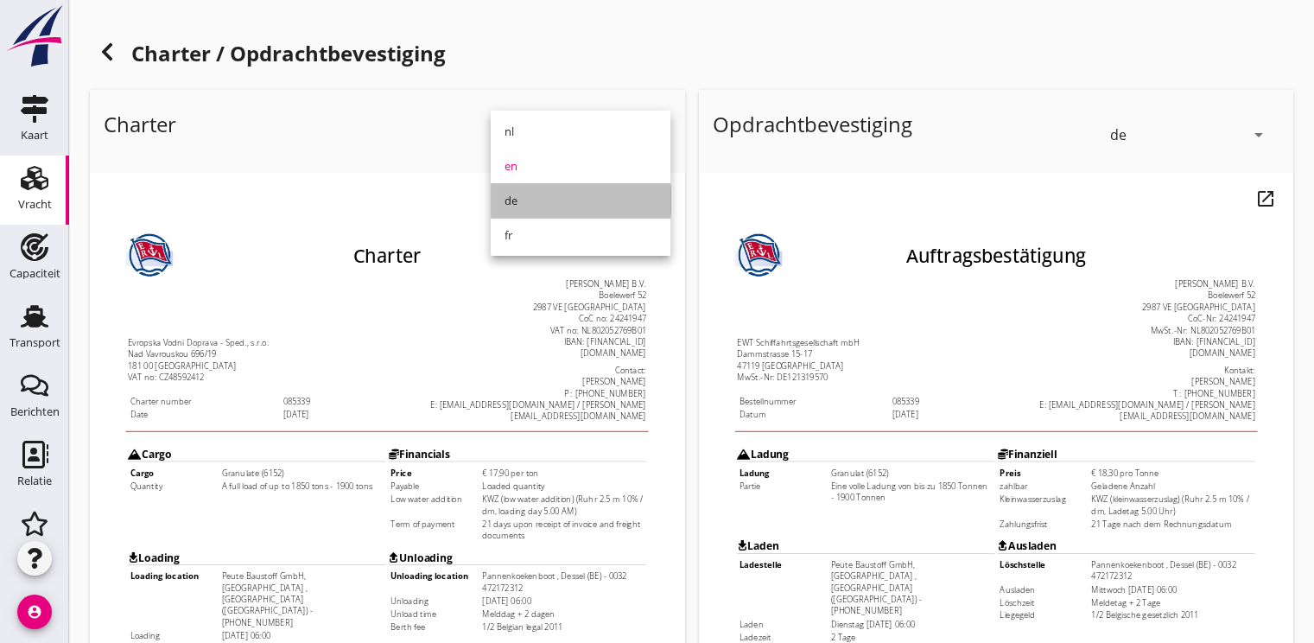
click at [528, 191] on div "de" at bounding box center [581, 200] width 152 height 21
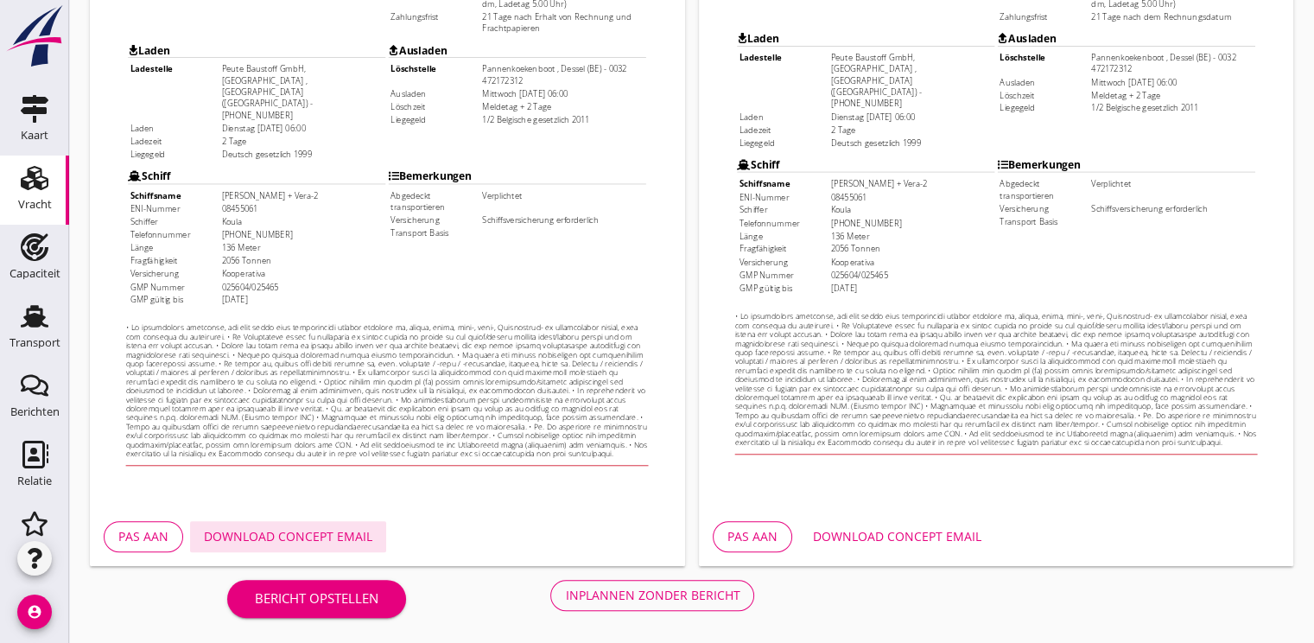
click at [299, 540] on div "Download concept email" at bounding box center [288, 536] width 168 height 18
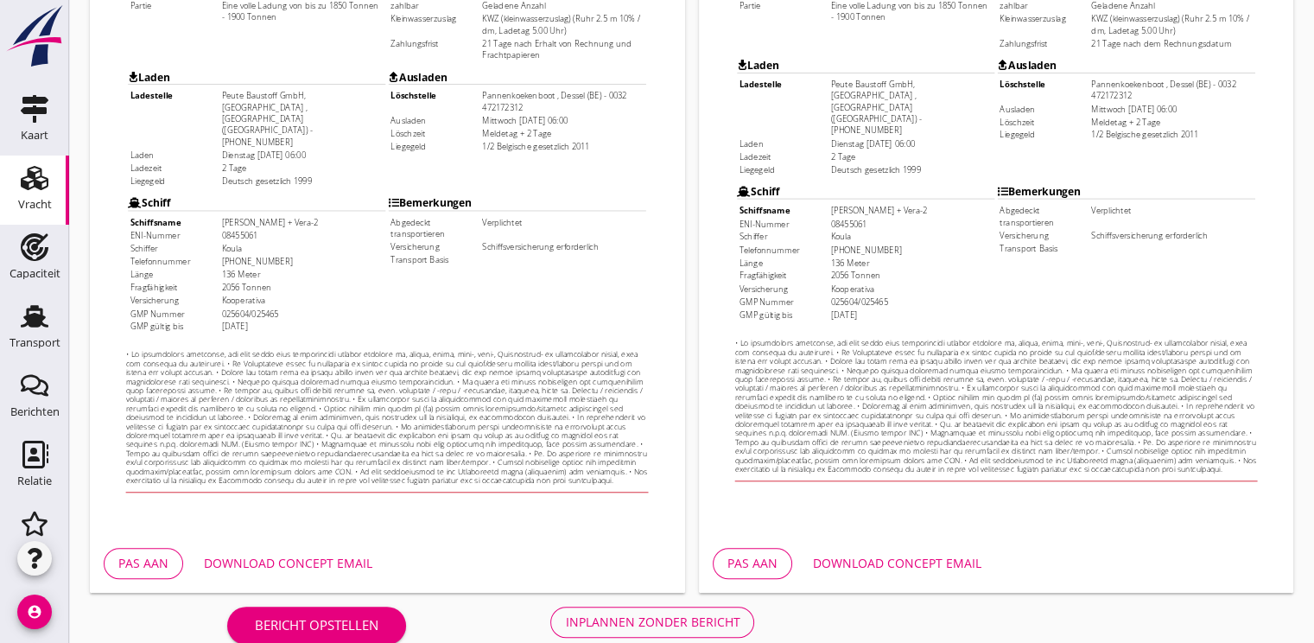
scroll to position [507, 0]
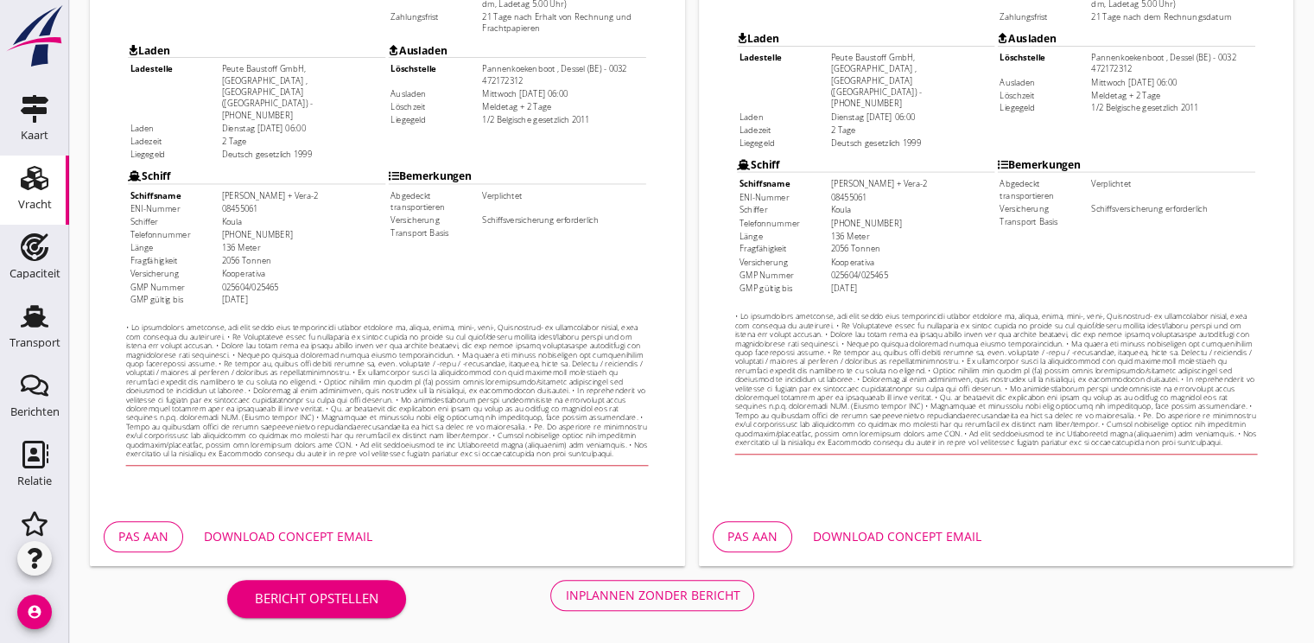
click at [648, 596] on div "Inplannen zonder bericht" at bounding box center [652, 595] width 175 height 18
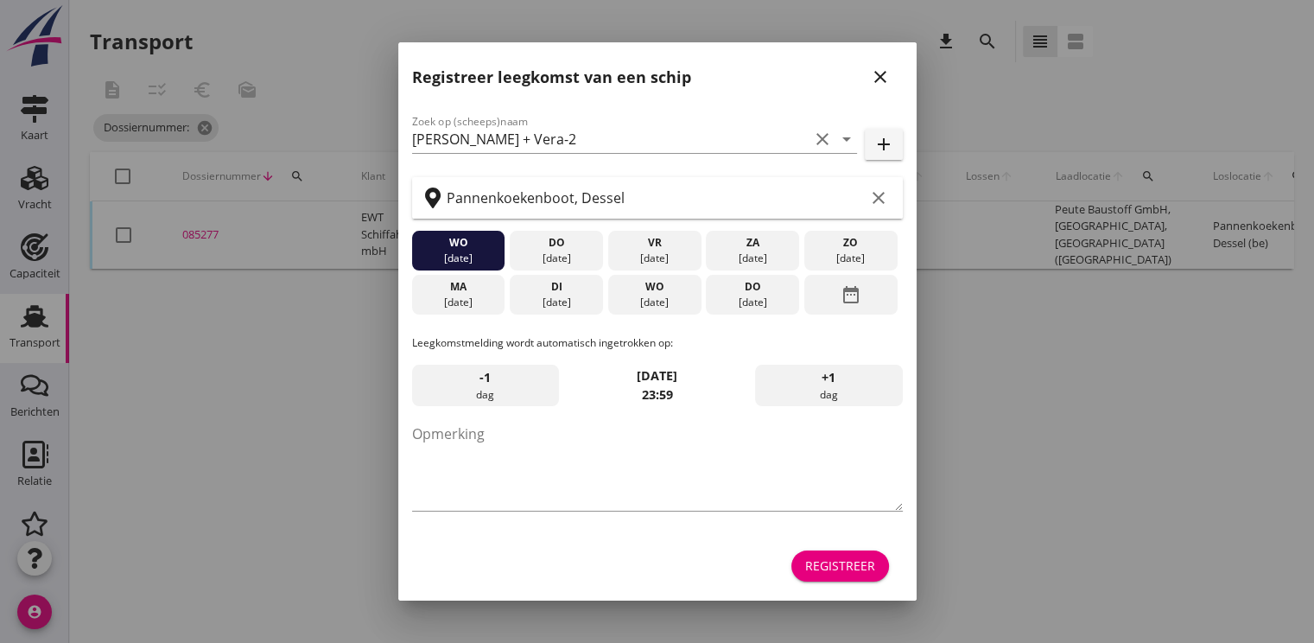
click at [882, 557] on button "Registreer" at bounding box center [840, 565] width 98 height 31
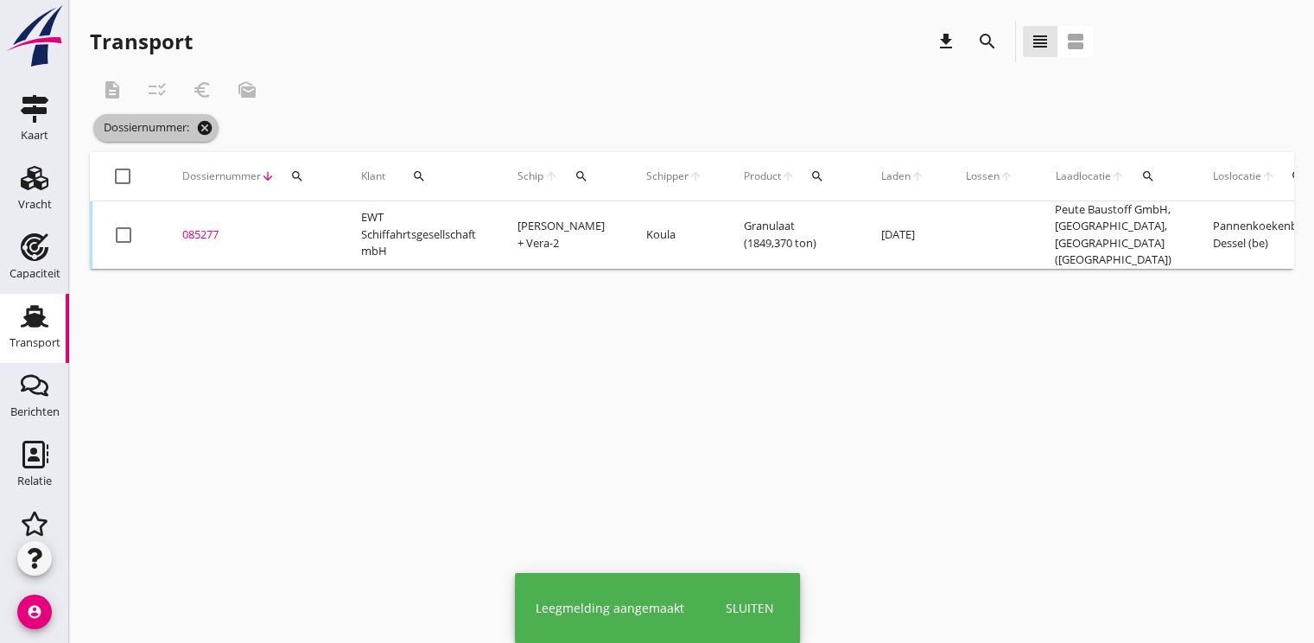
click at [203, 131] on icon "cancel" at bounding box center [204, 127] width 17 height 17
